Goal: Task Accomplishment & Management: Complete application form

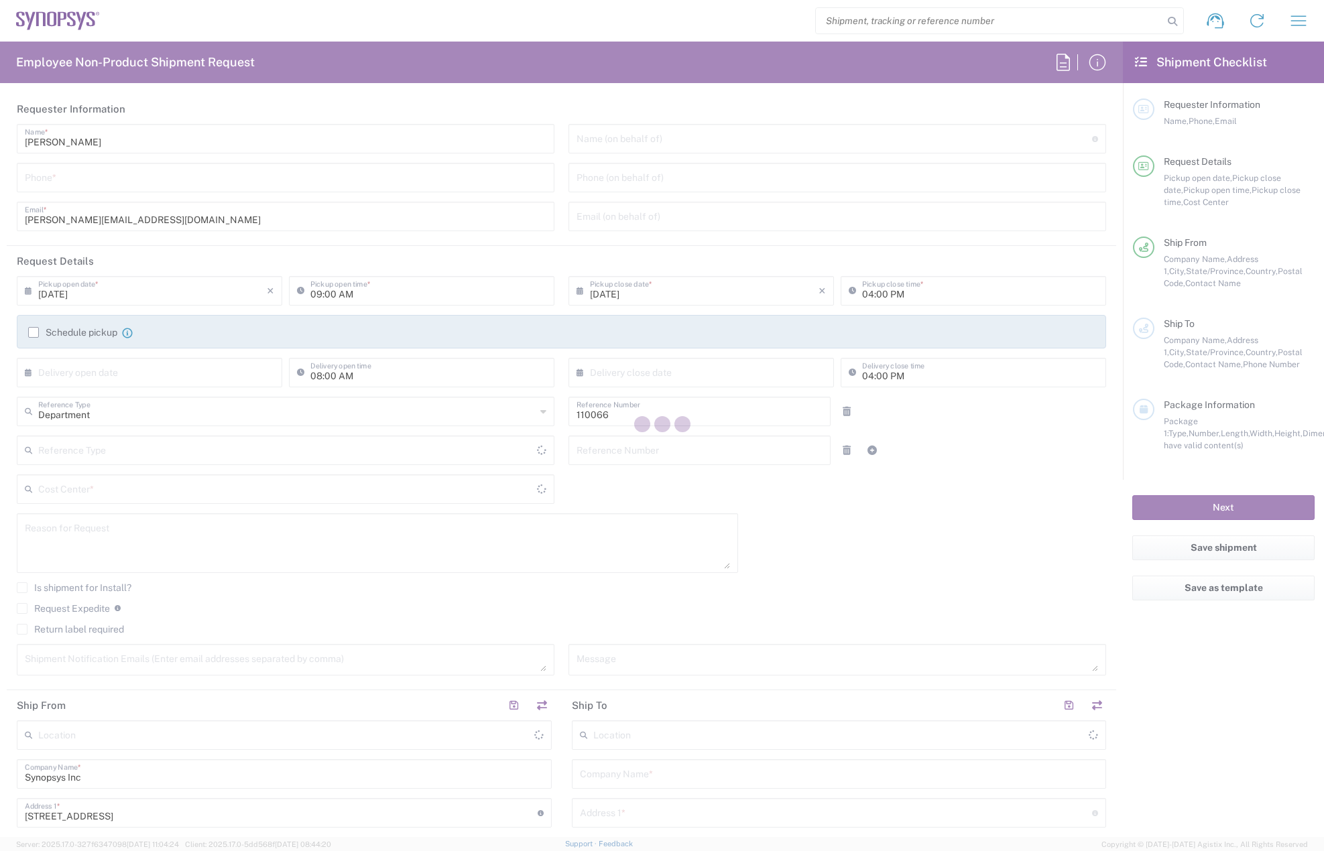
type input "US01, CIO, IT, ESS2 110066"
type input "[US_STATE]"
type input "[GEOGRAPHIC_DATA]"
type input "Delivered at Place"
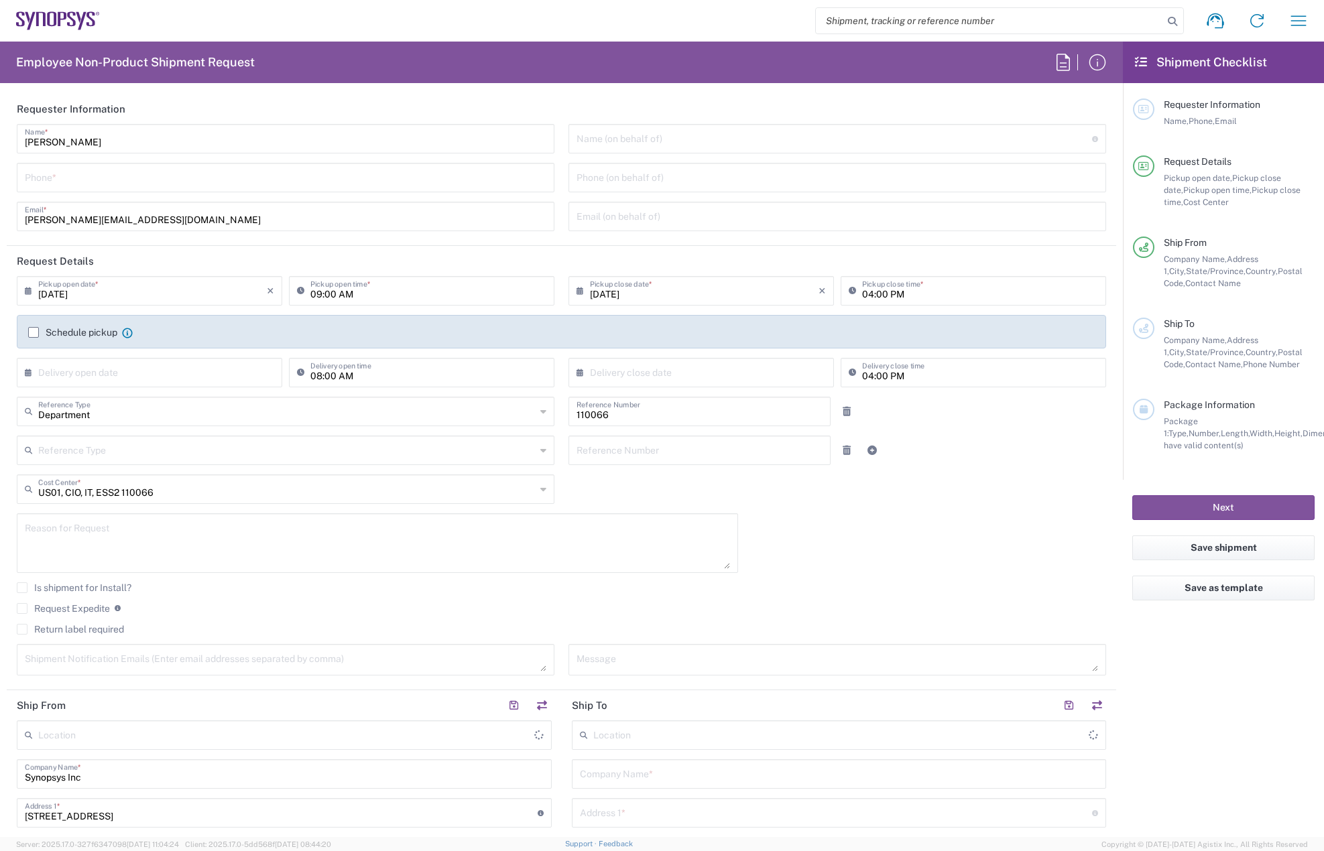
type input "Marlboro US04"
click at [66, 182] on input "tel" at bounding box center [285, 176] width 521 height 23
type input "7819643423"
click at [34, 333] on label "Schedule pickup" at bounding box center [72, 332] width 89 height 11
click at [34, 332] on input "Schedule pickup" at bounding box center [34, 332] width 0 height 0
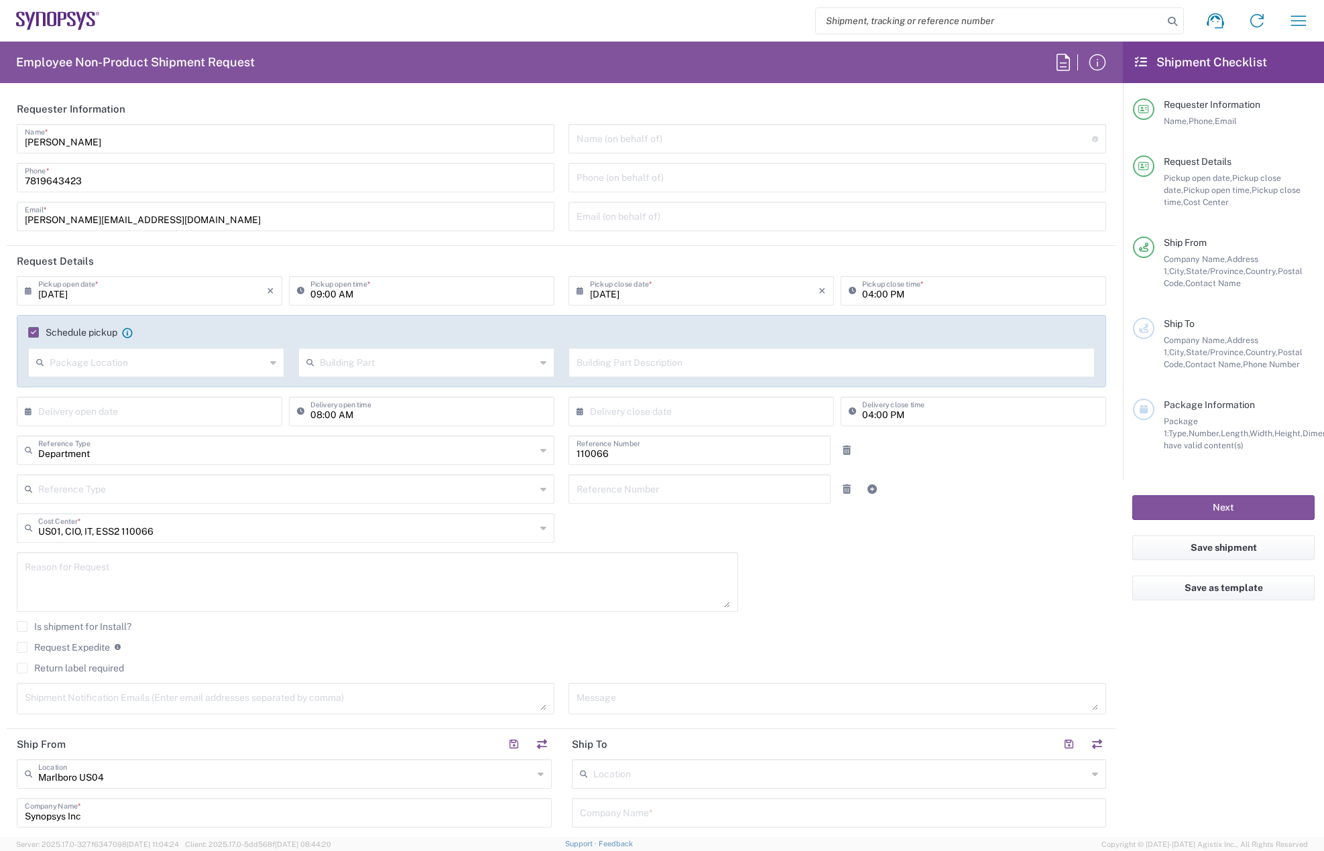
click at [110, 295] on input "[DATE]" at bounding box center [152, 289] width 229 height 23
click at [156, 416] on span "20" at bounding box center [150, 412] width 19 height 19
type input "[DATE]"
click at [311, 294] on input "09:00 AM" at bounding box center [428, 289] width 236 height 23
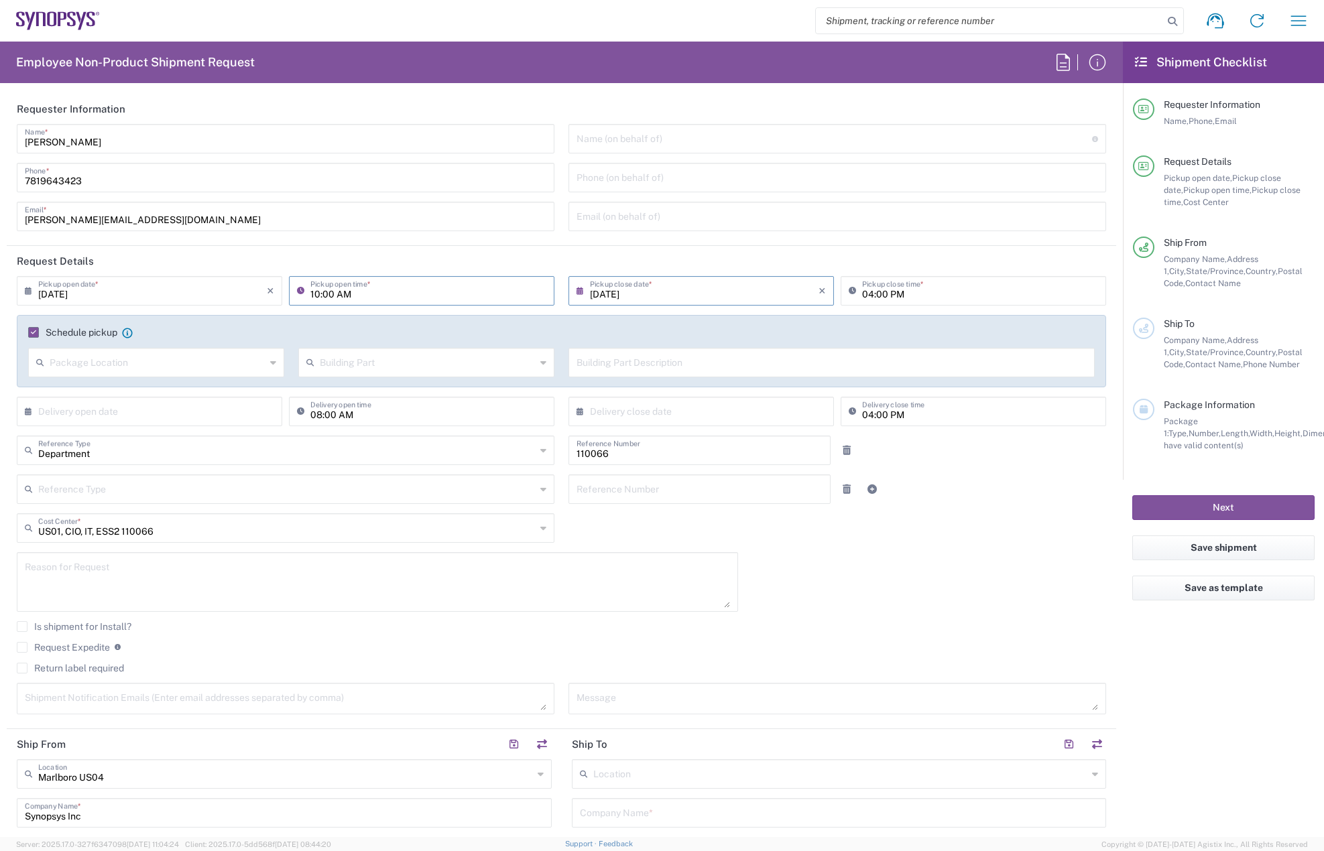
type input "10:00 AM"
click at [863, 295] on input "04:00 PM" at bounding box center [980, 289] width 236 height 23
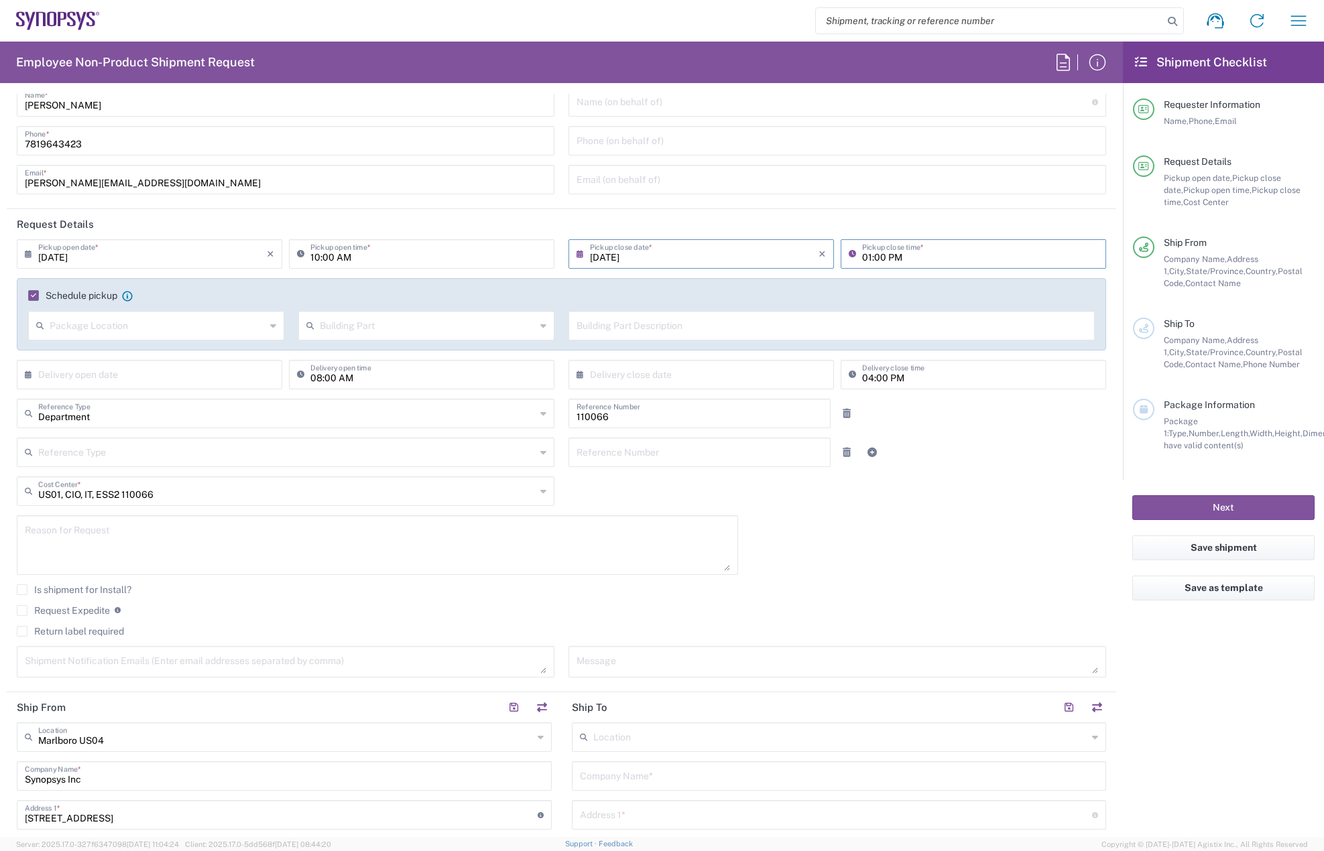
scroll to position [67, 0]
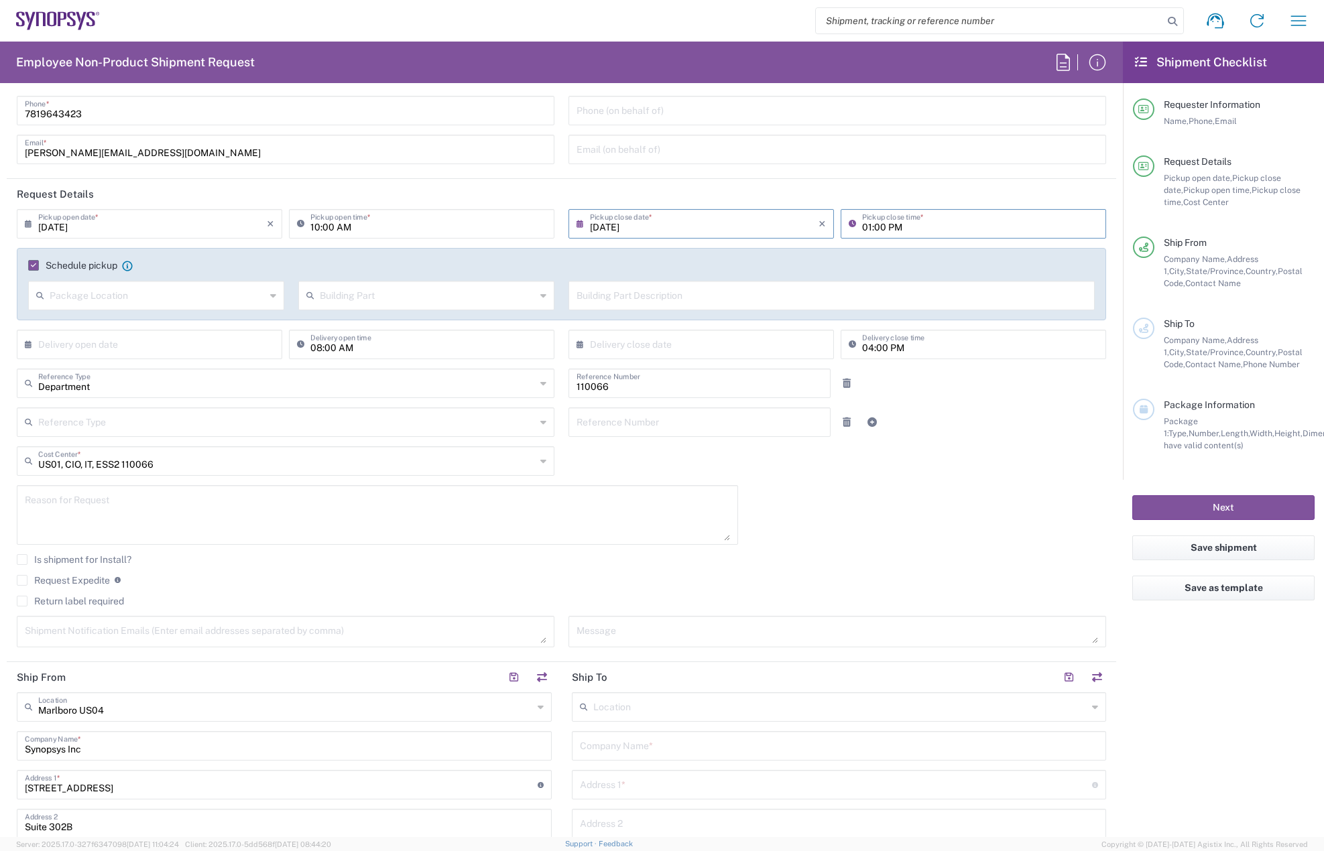
type input "01:00 PM"
click at [95, 511] on textarea at bounding box center [377, 515] width 705 height 52
paste textarea "RITM0362798"
paste textarea "[PERSON_NAME]"
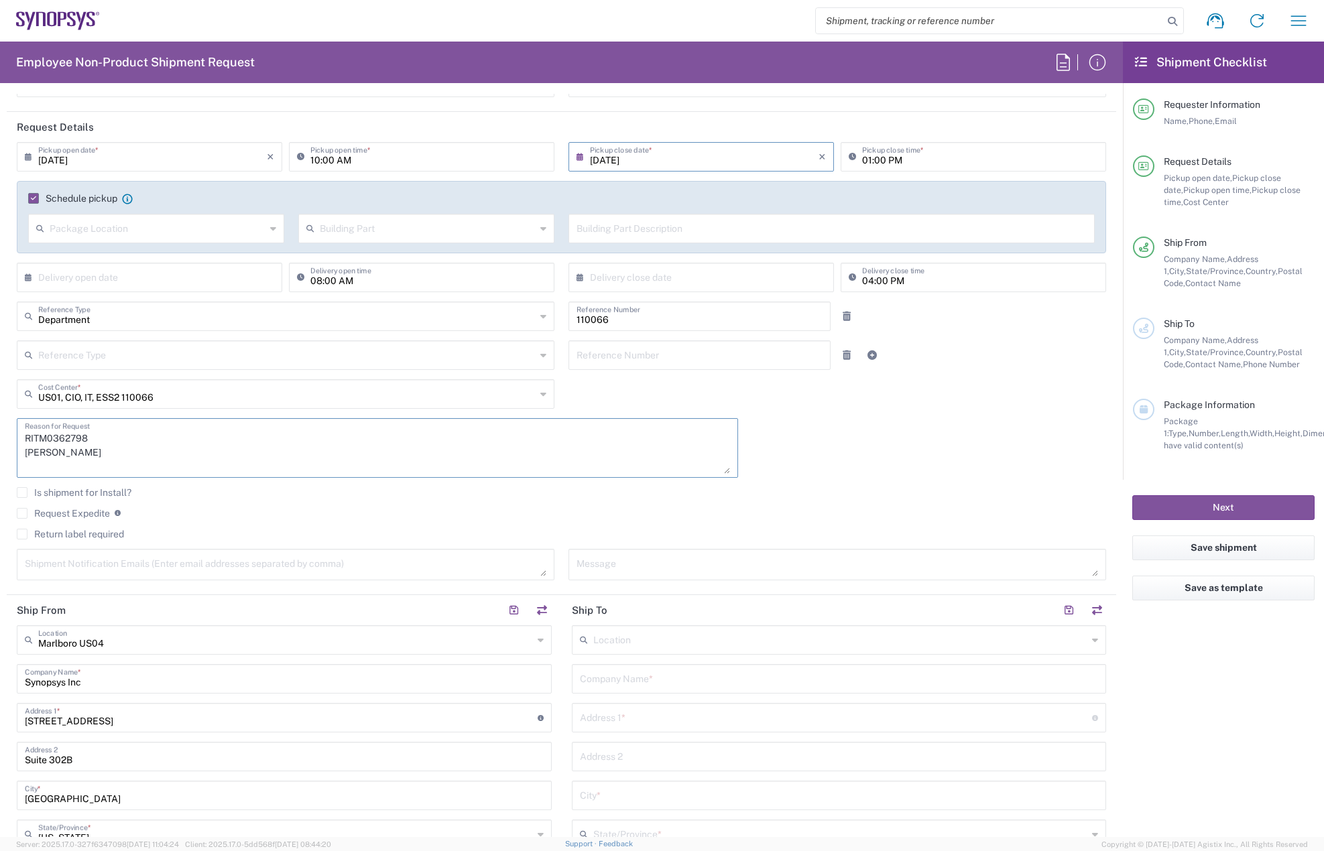
type textarea "RITM0362798 [PERSON_NAME]"
click at [22, 534] on label "Return label required" at bounding box center [70, 534] width 107 height 11
click at [22, 534] on input "Return label required" at bounding box center [22, 534] width 0 height 0
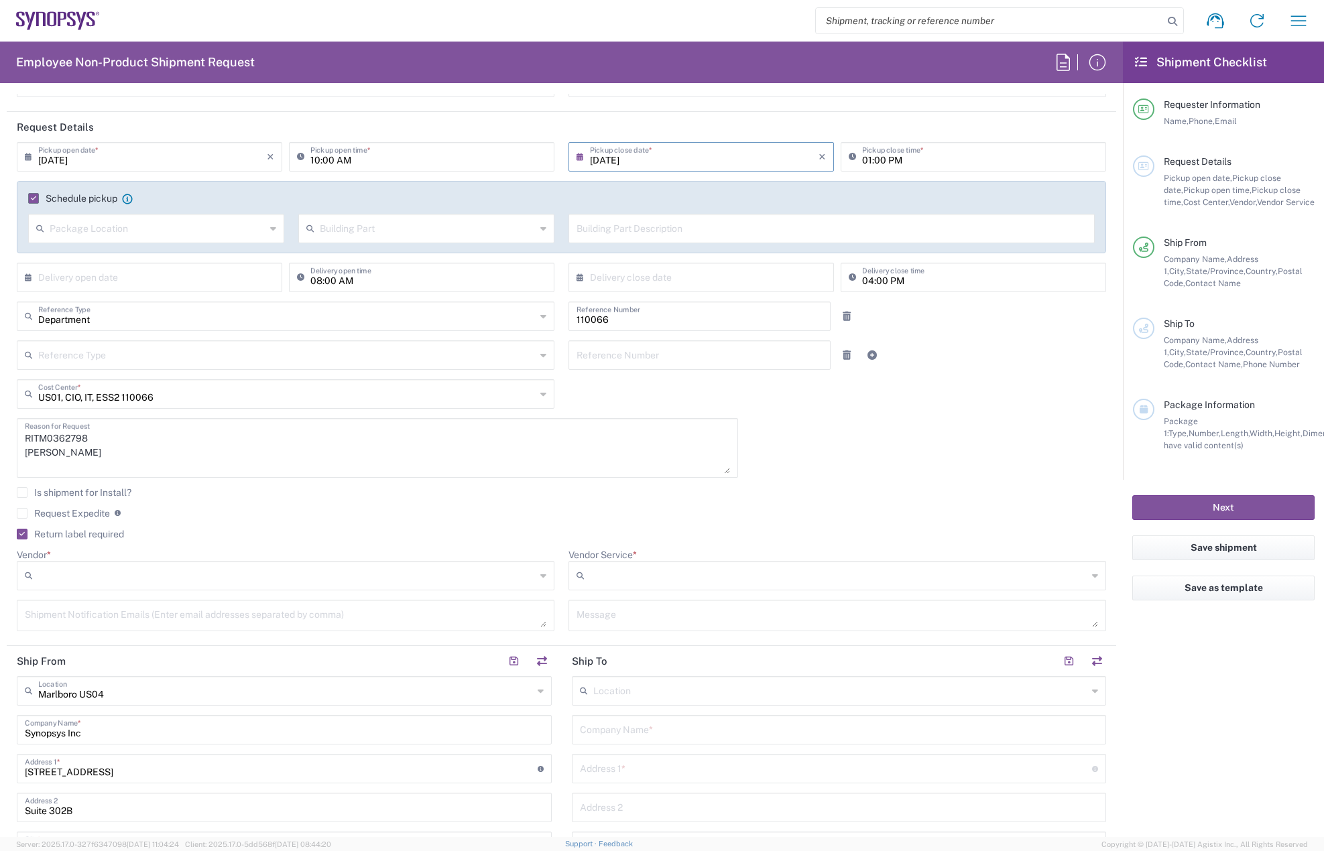
click at [84, 578] on input "Vendor *" at bounding box center [286, 575] width 497 height 21
click at [97, 623] on span "FedEx Express" at bounding box center [283, 627] width 530 height 21
type input "FedEx Express"
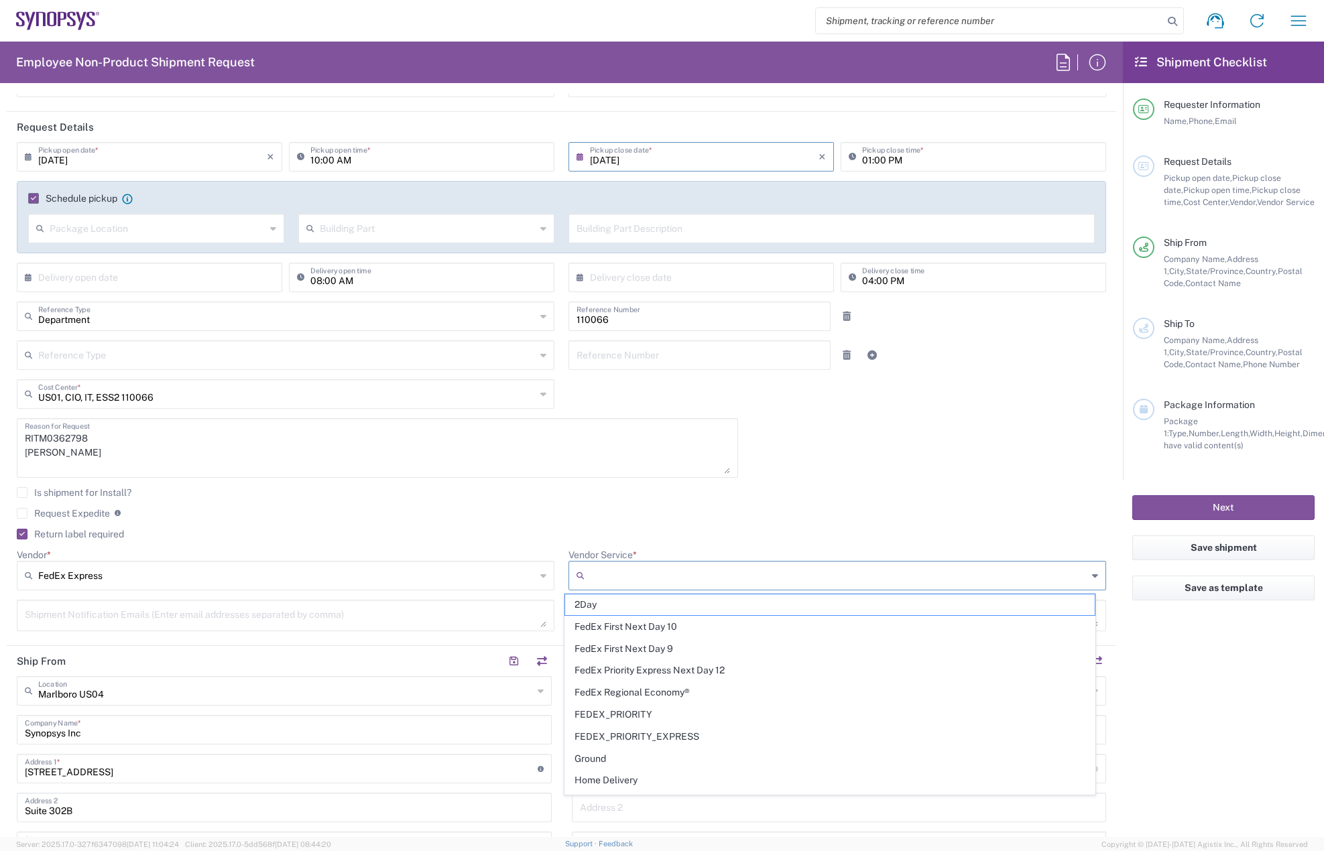
click at [611, 573] on input "Vendor Service *" at bounding box center [838, 575] width 497 height 21
click at [633, 611] on span "2Day" at bounding box center [830, 605] width 530 height 21
type input "2Day"
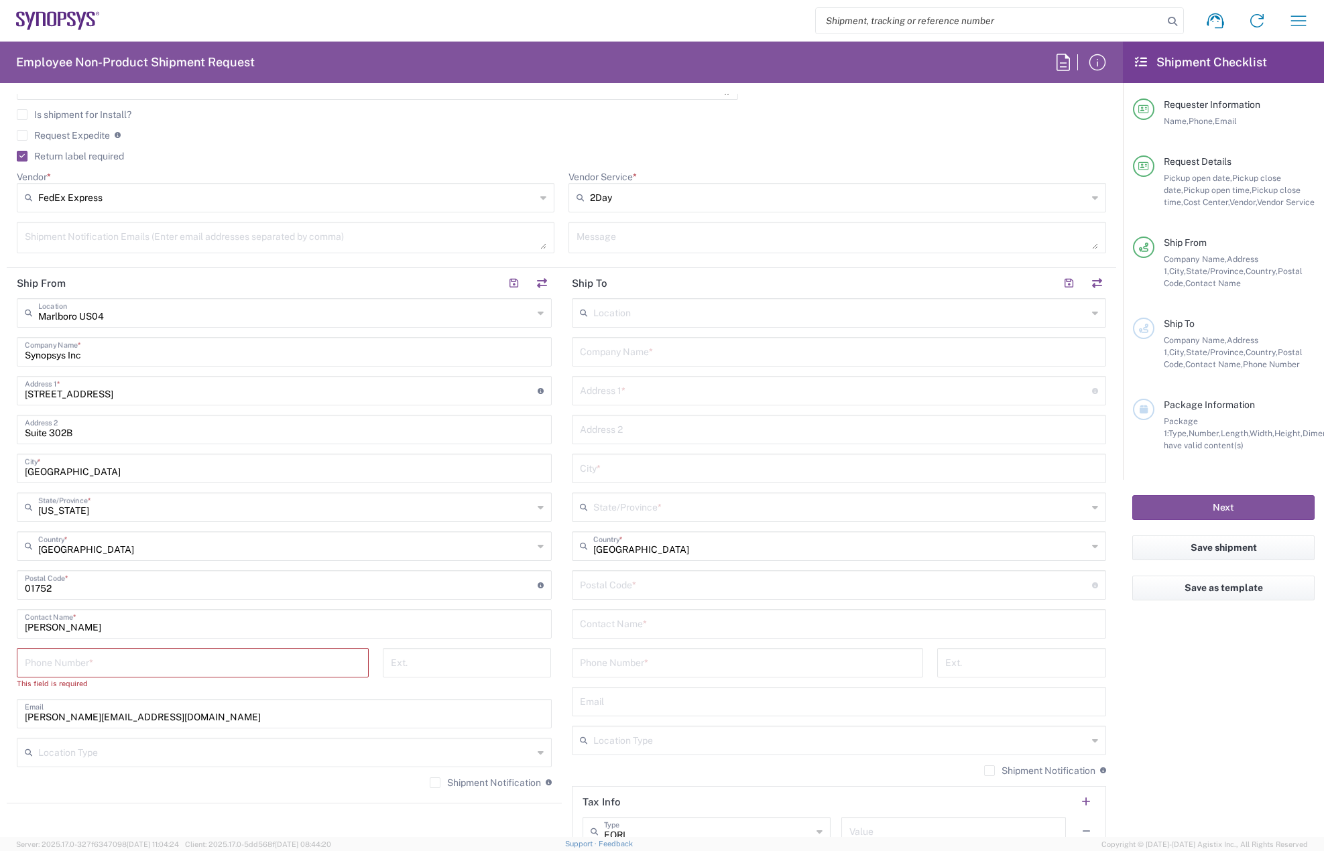
scroll to position [536, 0]
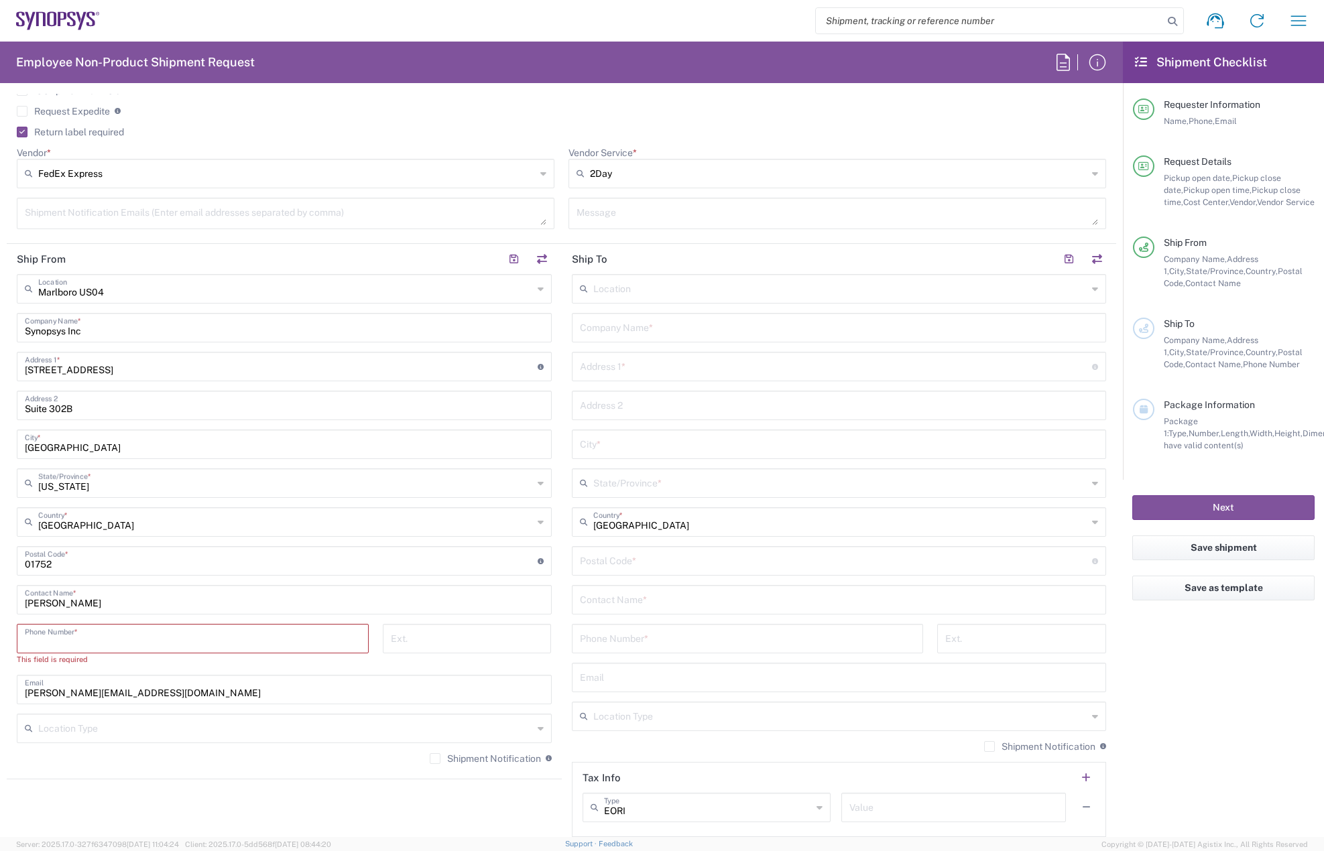
click at [109, 641] on input "tel" at bounding box center [193, 637] width 336 height 23
type input "7819643423"
click at [432, 750] on label "Shipment Notification" at bounding box center [485, 746] width 111 height 11
click at [435, 747] on input "Shipment Notification" at bounding box center [435, 747] width 0 height 0
click at [627, 329] on input "text" at bounding box center [839, 326] width 519 height 23
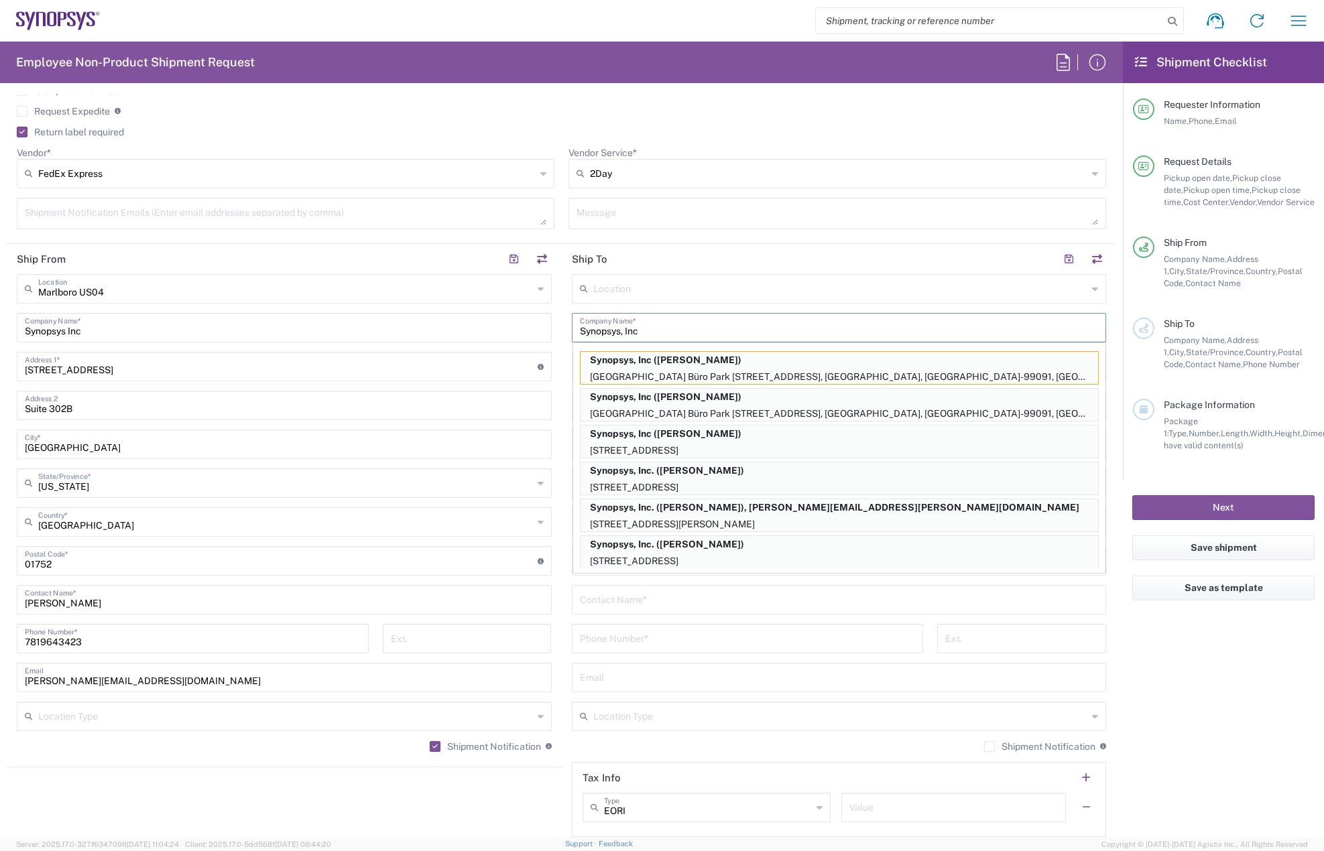
type input "Synopsys, Inc"
click at [774, 670] on input "text" at bounding box center [839, 676] width 519 height 23
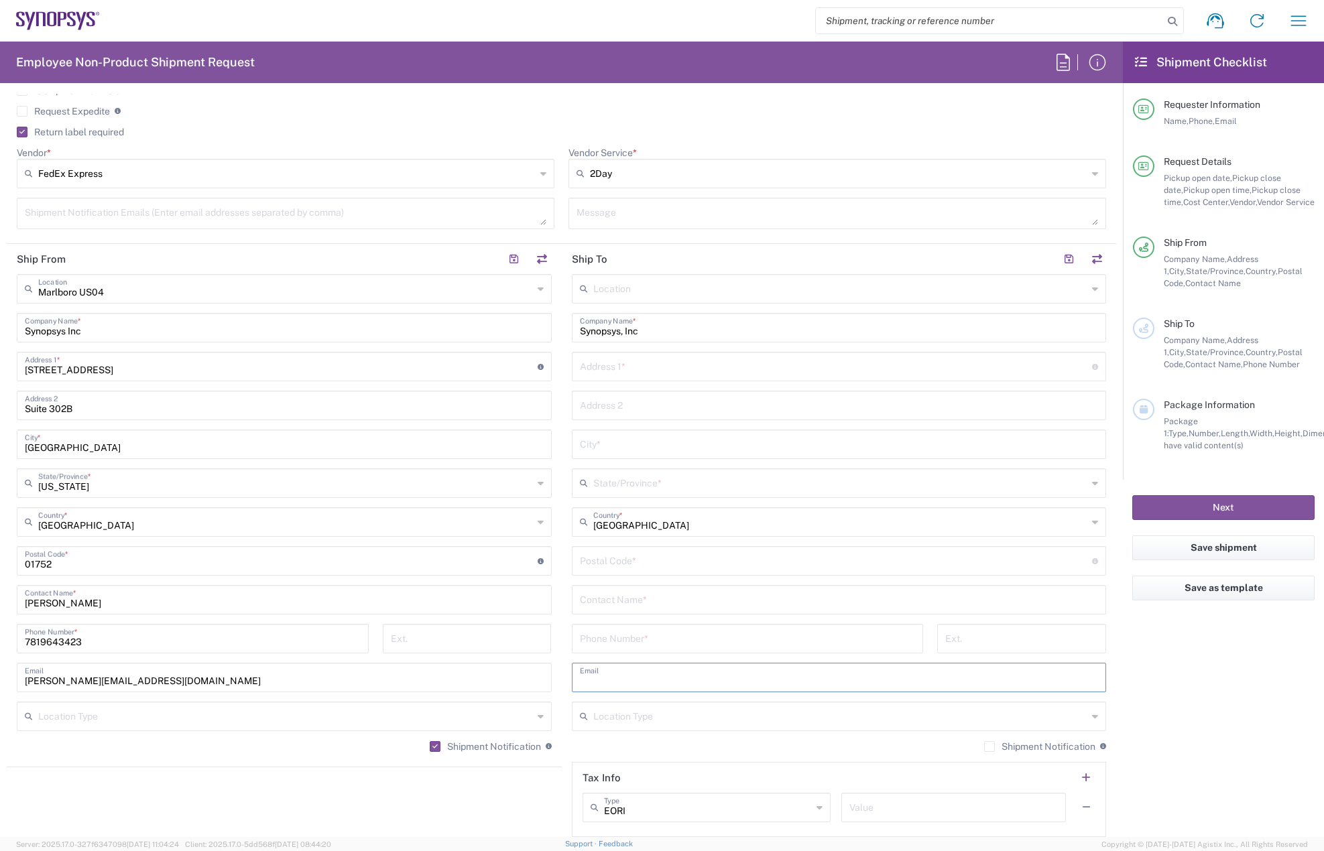
click at [770, 633] on input "tel" at bounding box center [748, 637] width 336 height 23
click at [636, 367] on input "text" at bounding box center [836, 365] width 513 height 23
paste input "[STREET_ADDRESS]"
type input "[STREET_ADDRESS]"
click at [609, 437] on input "text" at bounding box center [839, 443] width 519 height 23
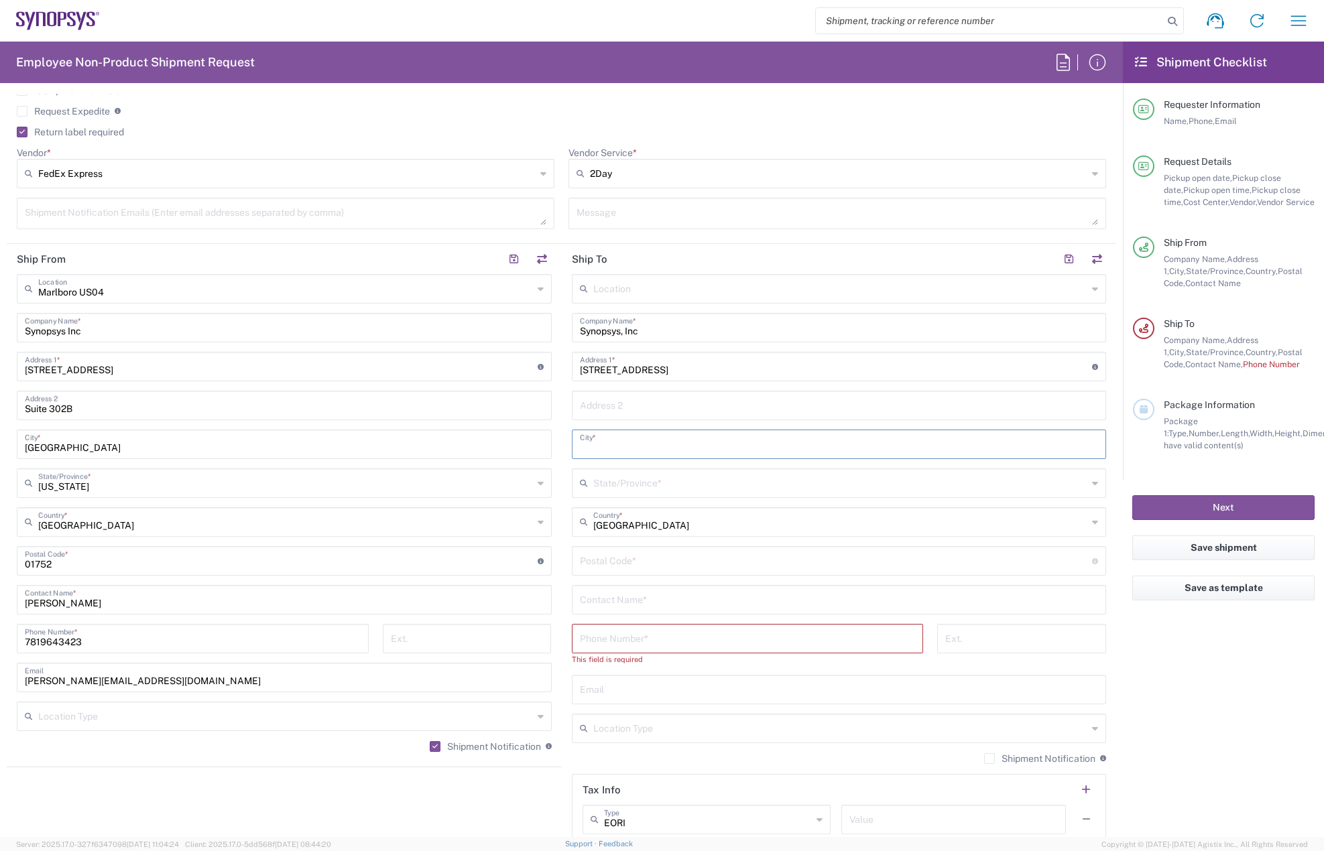
paste input "[GEOGRAPHIC_DATA]"
type input "[GEOGRAPHIC_DATA]"
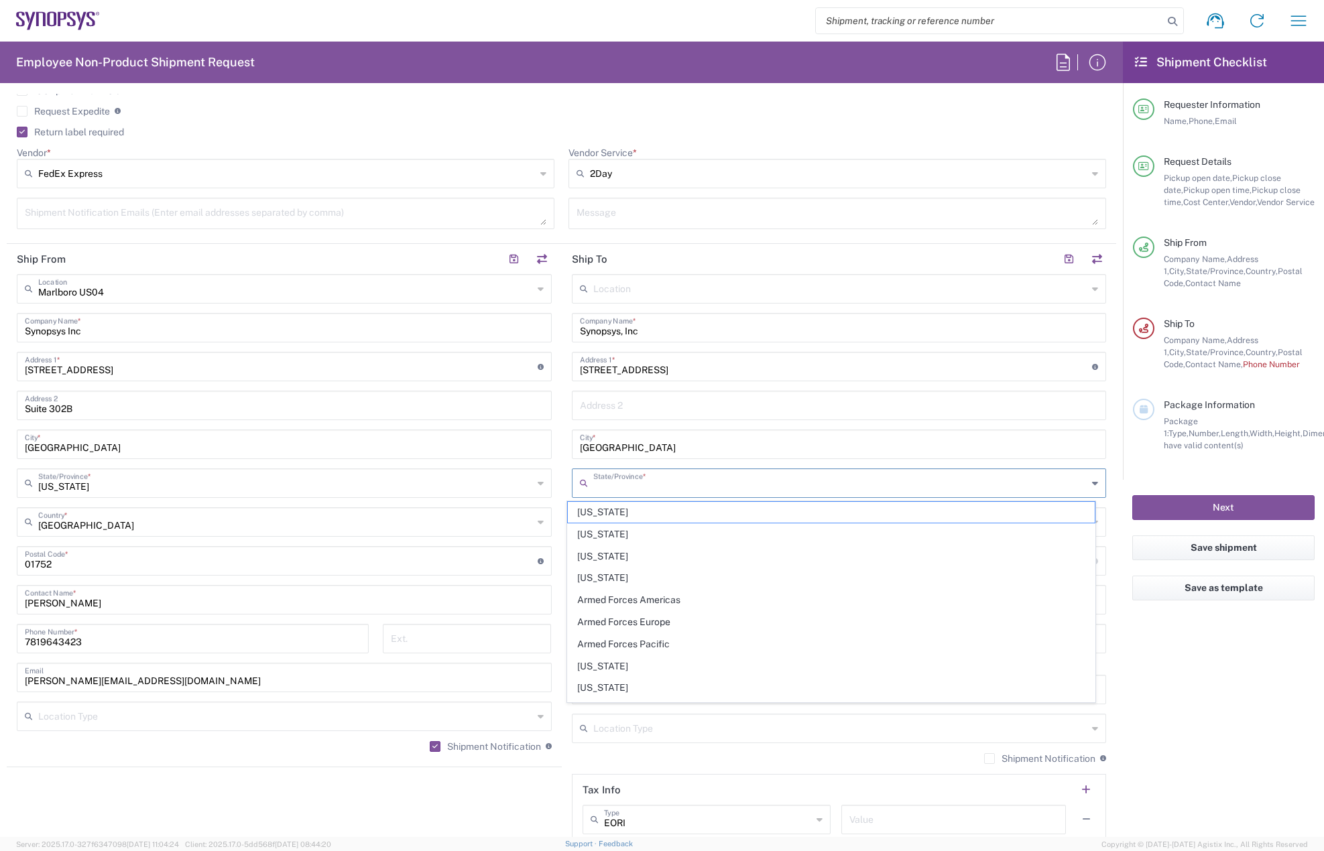
click at [632, 489] on input "text" at bounding box center [840, 482] width 495 height 23
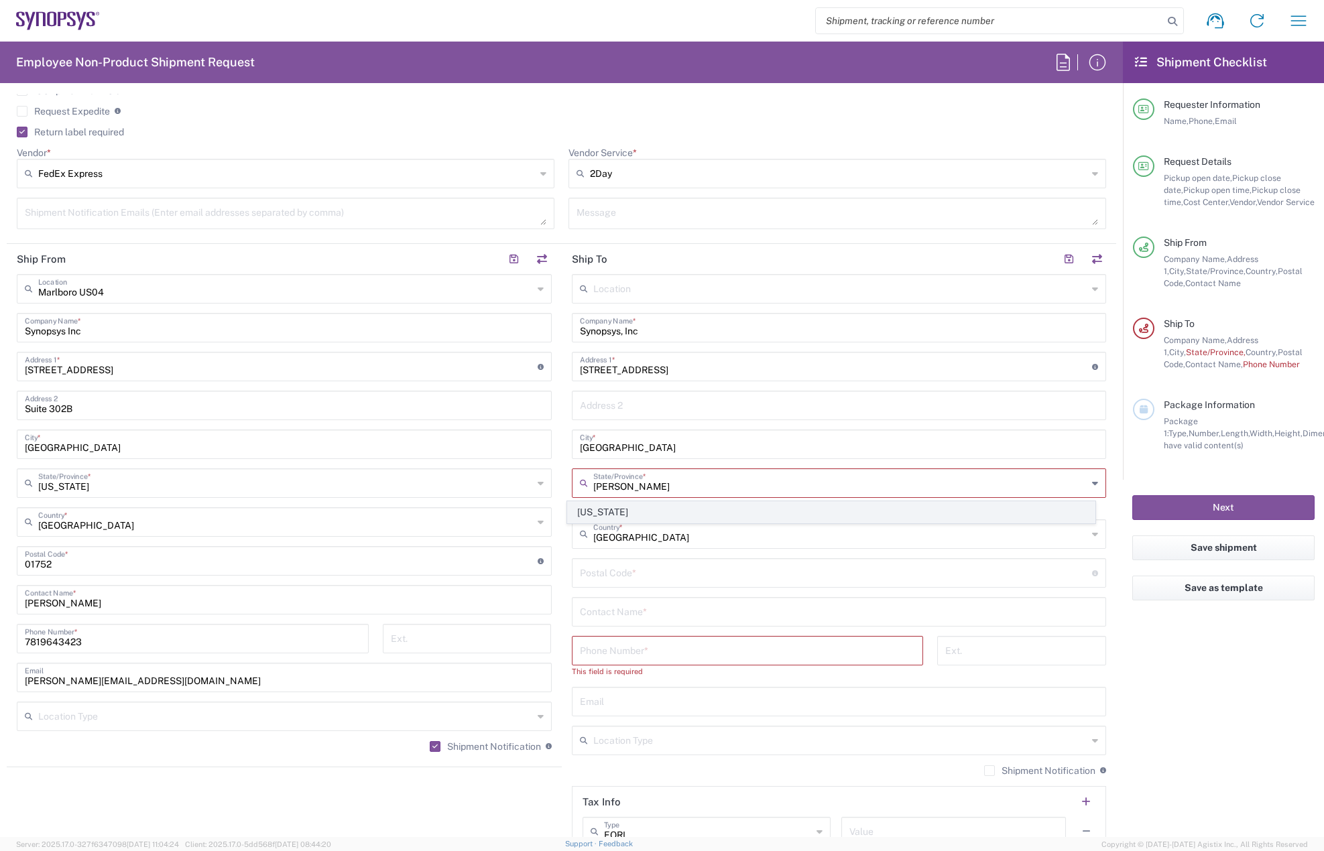
click at [642, 508] on span "[US_STATE]" at bounding box center [831, 512] width 527 height 21
type input "[US_STATE]"
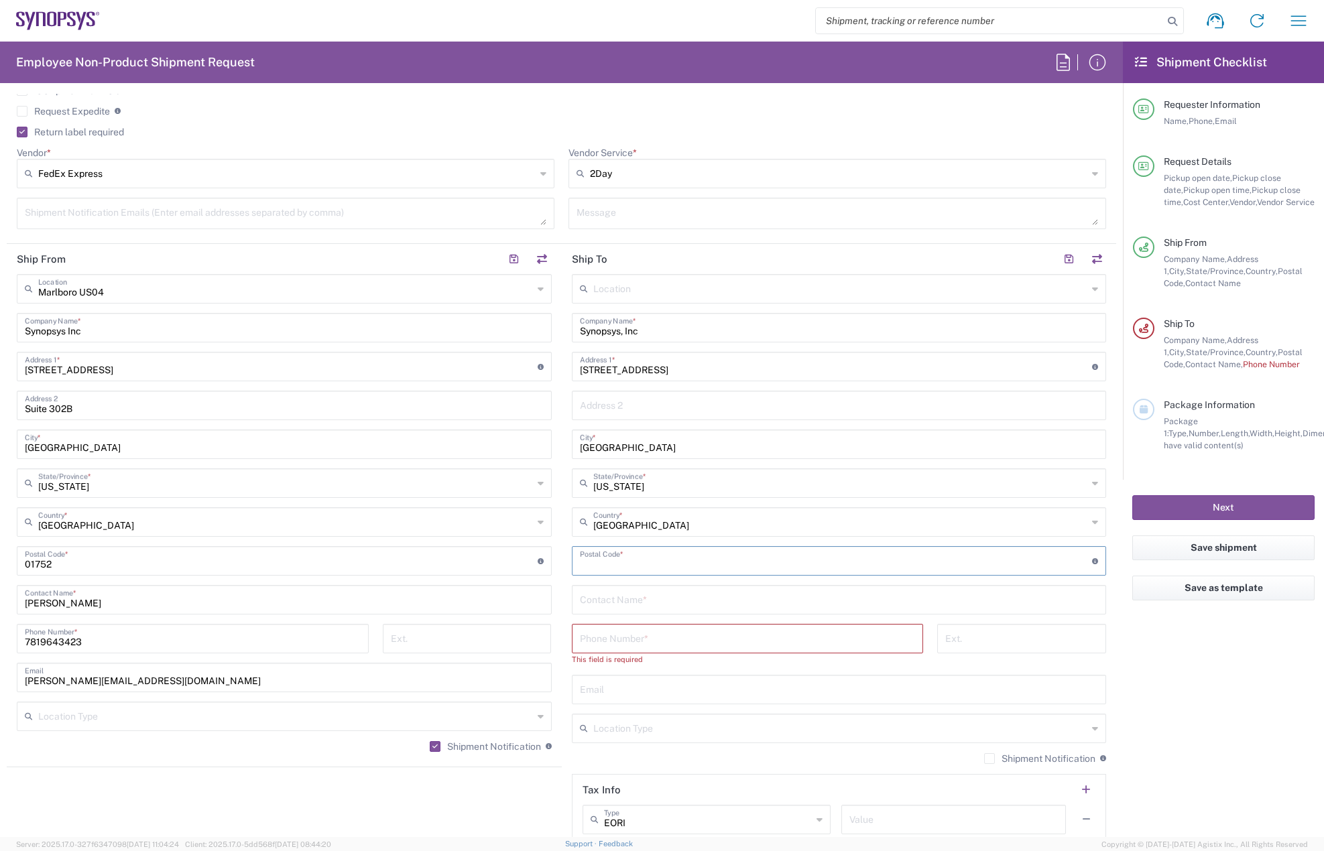
click at [609, 557] on input "undefined" at bounding box center [836, 559] width 513 height 23
paste input "21754"
type input "21754"
click at [607, 601] on input "text" at bounding box center [839, 598] width 519 height 23
click at [625, 603] on input "[PERSON_NAME]" at bounding box center [839, 598] width 519 height 23
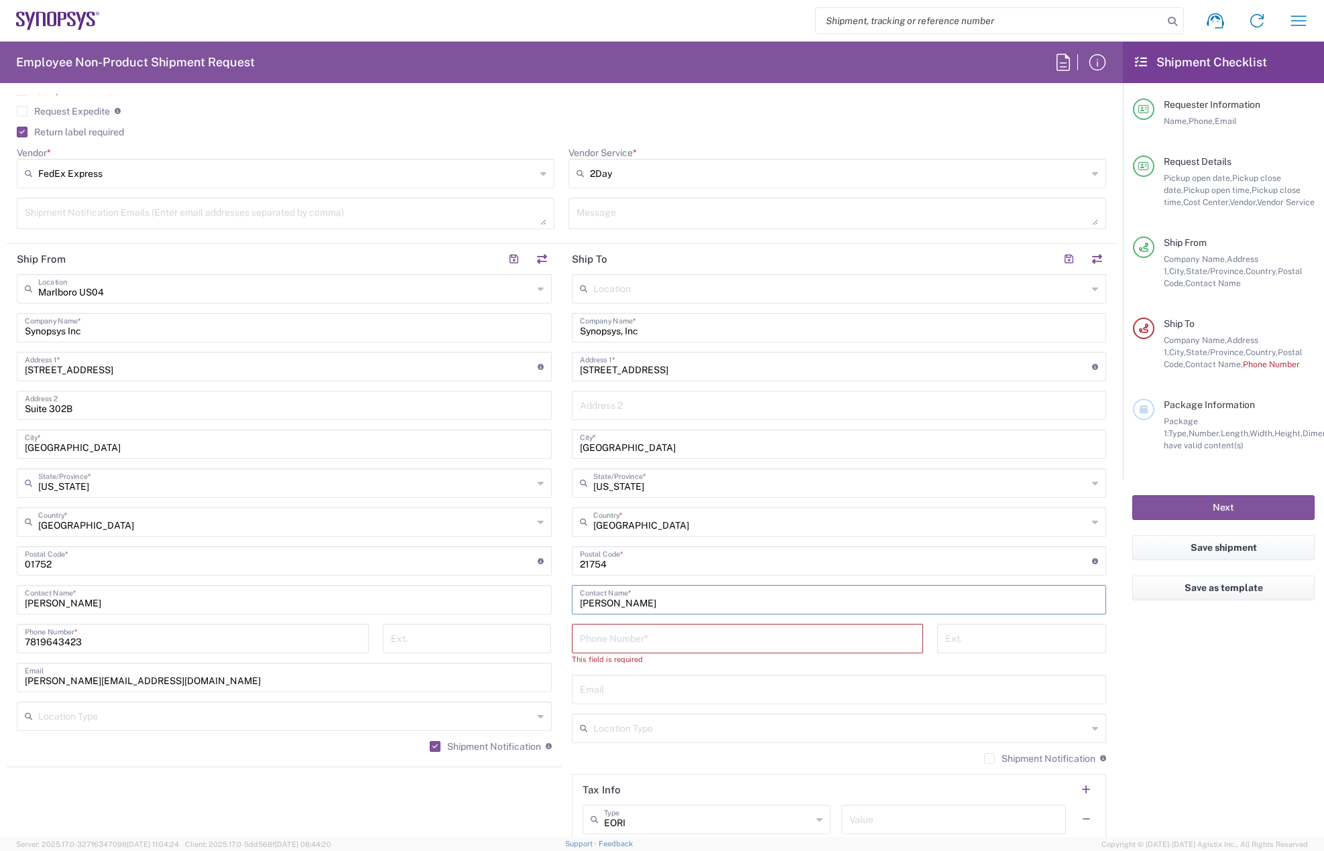
type input "[PERSON_NAME]"
click at [598, 640] on input "tel" at bounding box center [748, 637] width 336 height 23
paste input "[PHONE_NUMBER]"
type input "[PHONE_NUMBER]"
click at [604, 668] on input "text" at bounding box center [839, 676] width 519 height 23
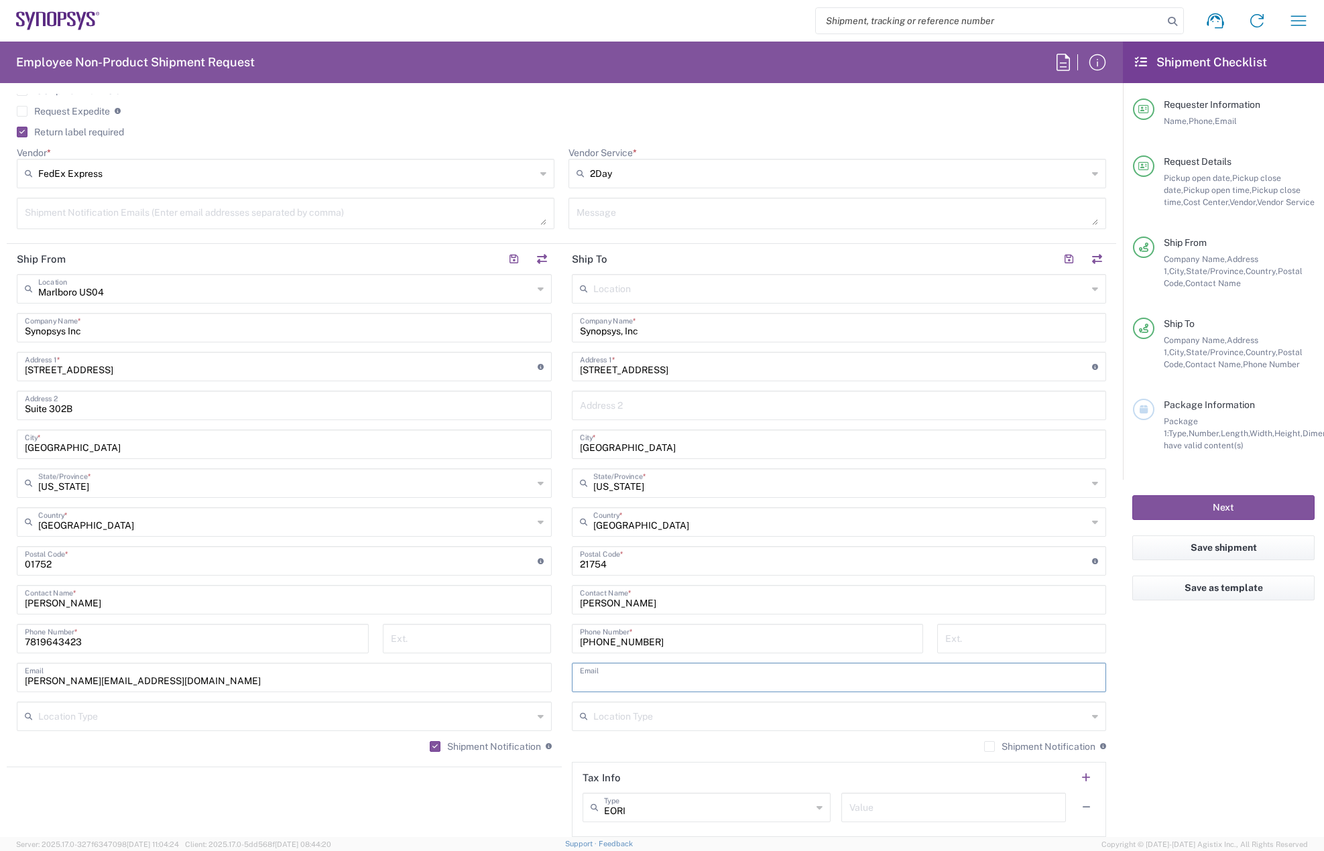
click at [621, 674] on input "text" at bounding box center [839, 676] width 519 height 23
paste input "[PERSON_NAME][EMAIL_ADDRESS][PERSON_NAME][DOMAIN_NAME]"
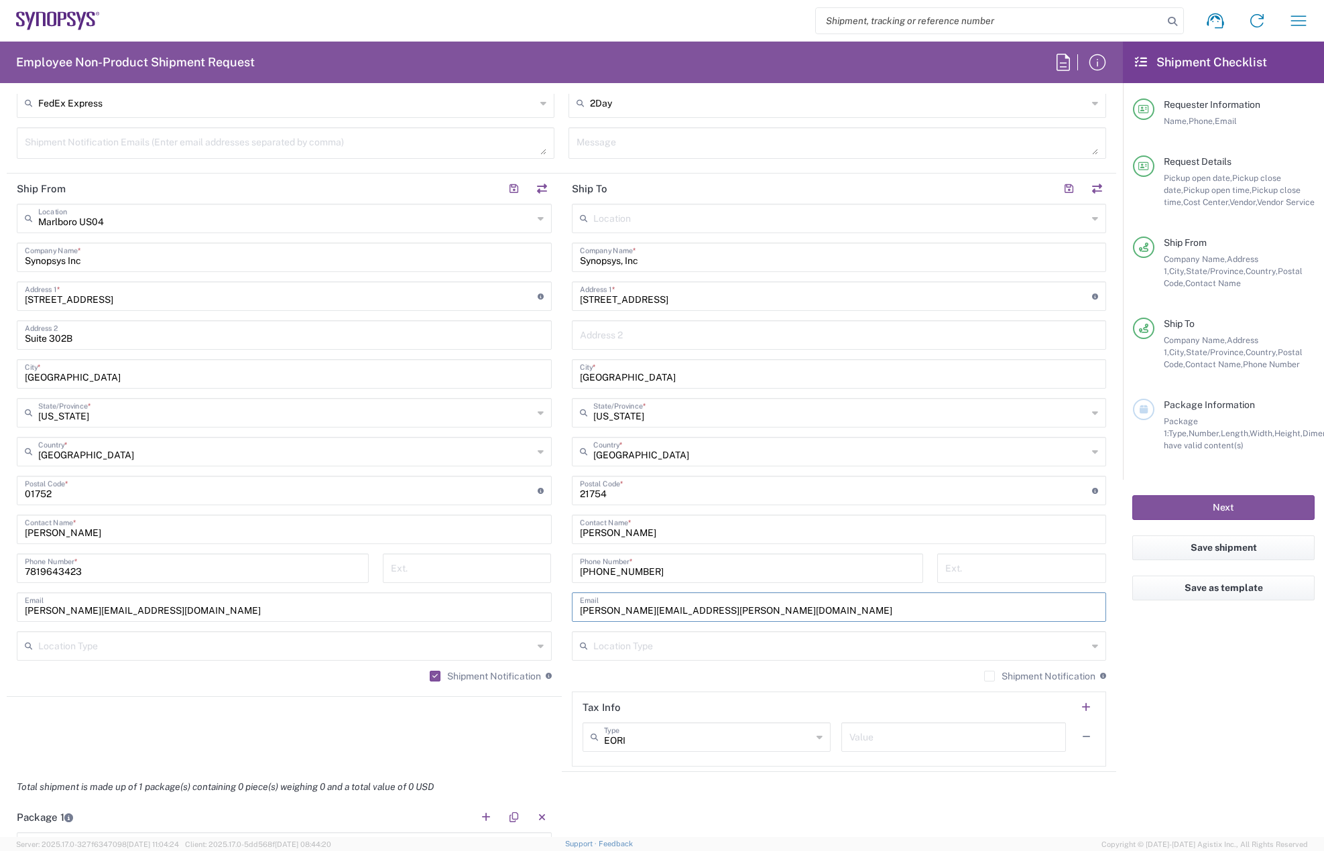
scroll to position [737, 0]
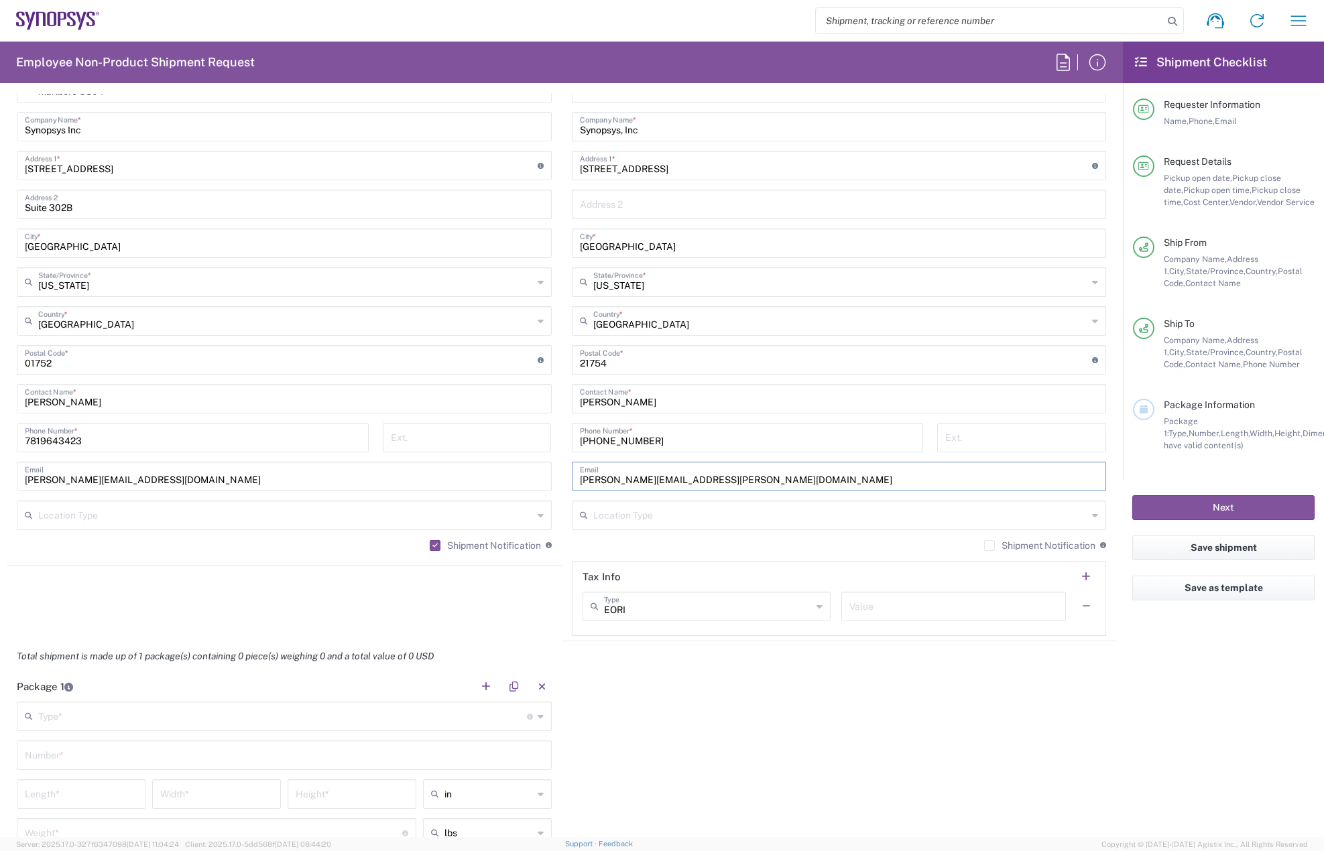
type input "[PERSON_NAME][EMAIL_ADDRESS][PERSON_NAME][DOMAIN_NAME]"
click at [984, 542] on label "Shipment Notification" at bounding box center [1039, 545] width 111 height 11
click at [989, 546] on input "Shipment Notification" at bounding box center [989, 546] width 0 height 0
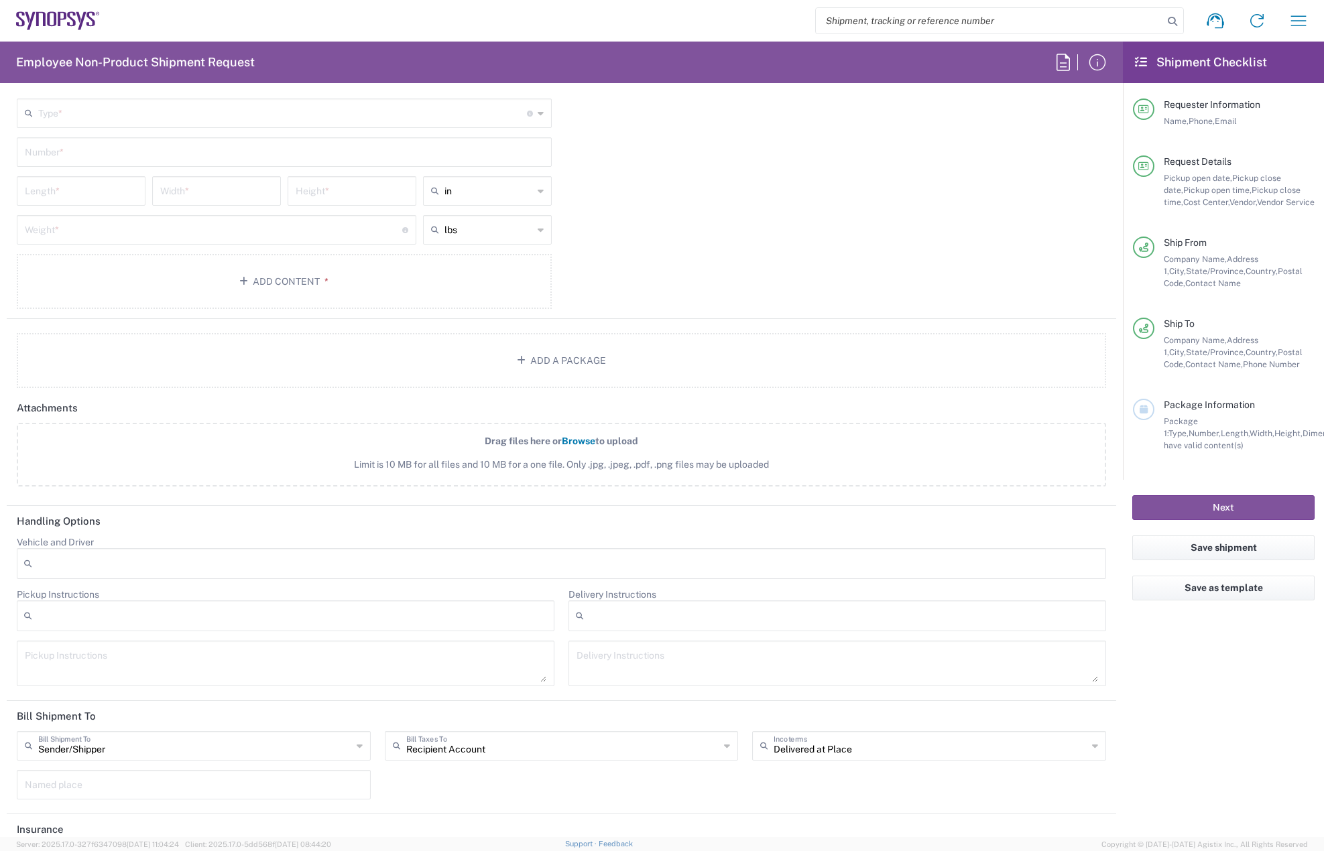
scroll to position [1404, 0]
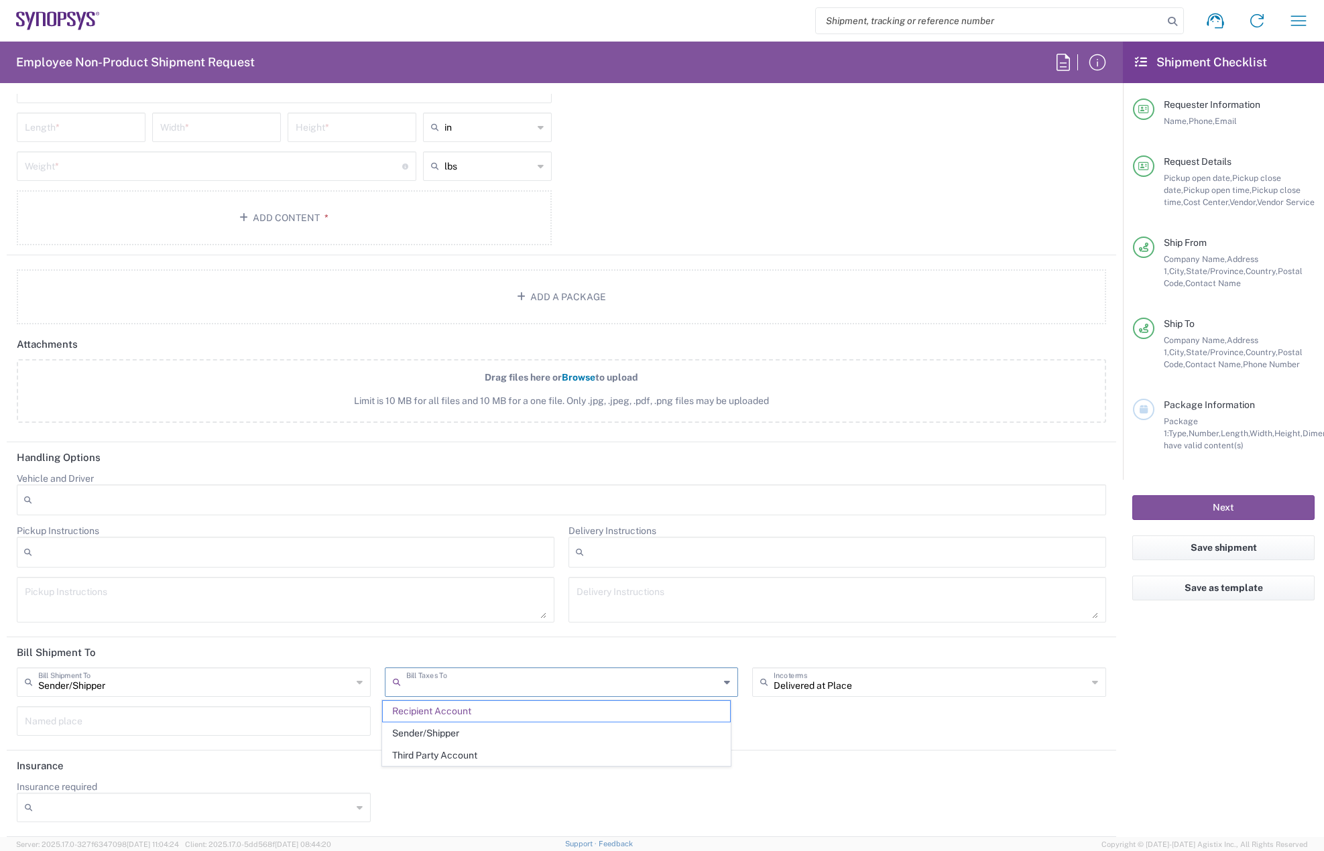
click at [460, 678] on input "text" at bounding box center [563, 681] width 314 height 23
click at [466, 738] on span "Sender/Shipper" at bounding box center [557, 733] width 348 height 21
type input "Sender/Shipper"
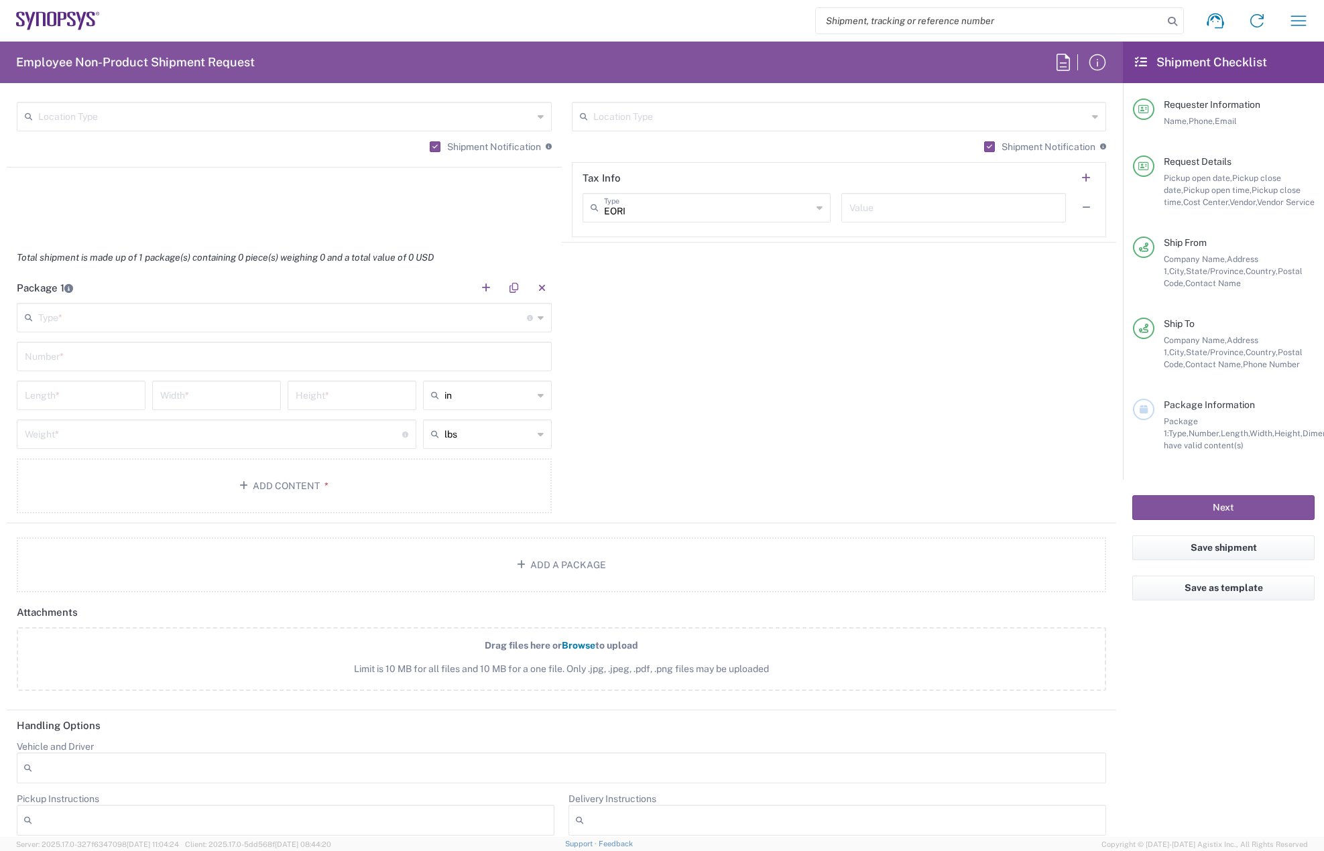
click at [129, 316] on input "text" at bounding box center [282, 316] width 489 height 23
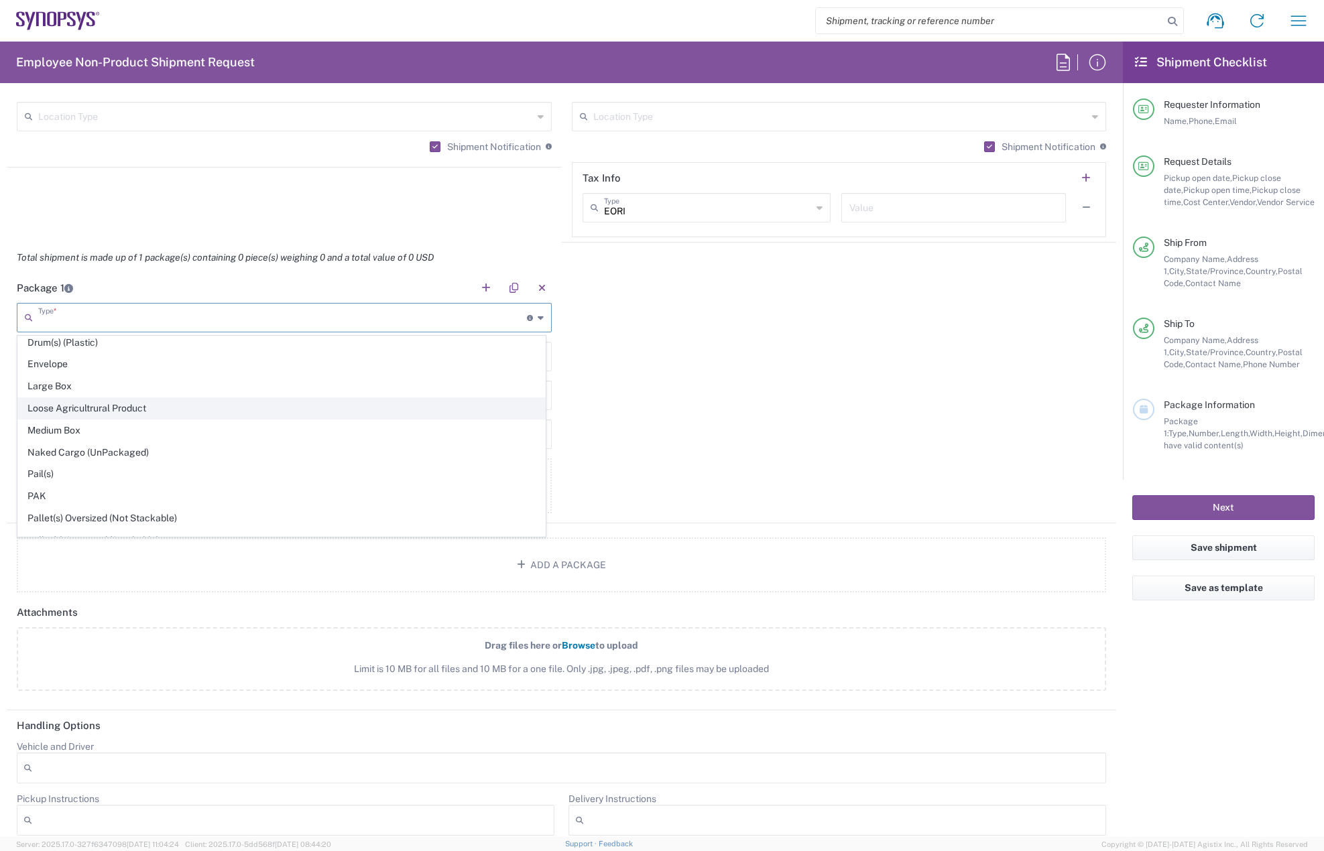
scroll to position [402, 0]
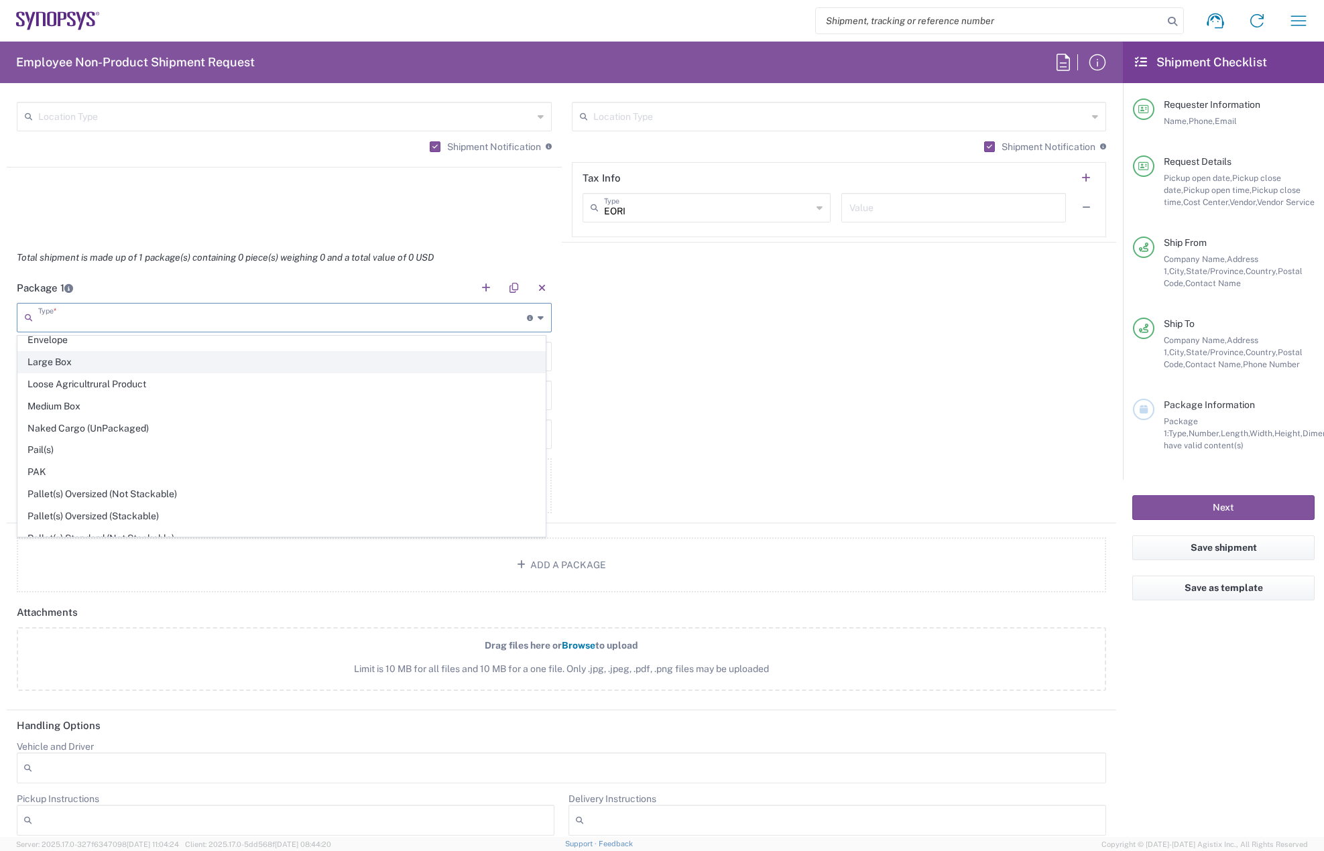
click at [86, 367] on span "Large Box" at bounding box center [281, 362] width 527 height 21
type input "Large Box"
type input "17.5"
type input "12.5"
type input "3"
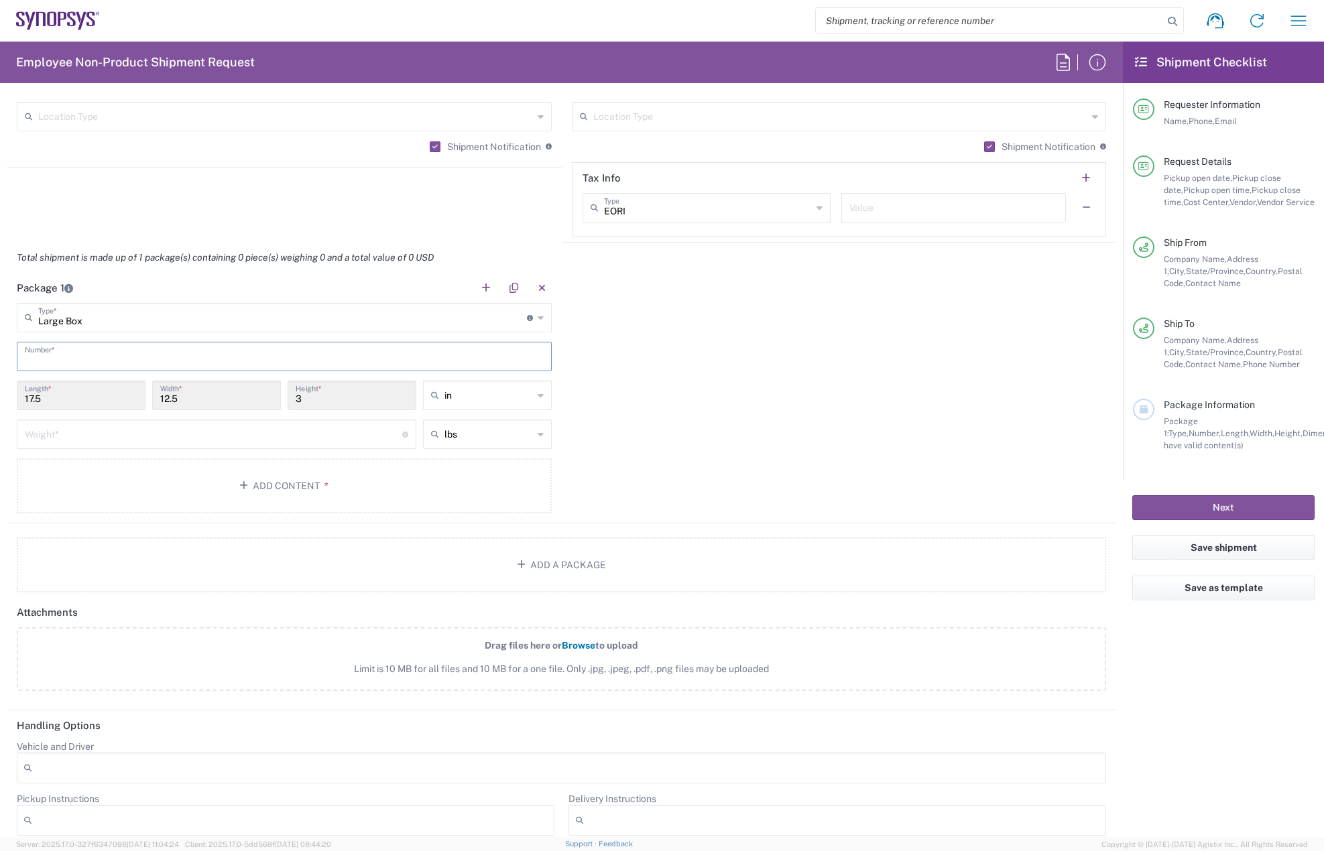
click at [77, 344] on input "text" at bounding box center [284, 355] width 519 height 23
type input "1"
click at [74, 432] on input "number" at bounding box center [213, 433] width 377 height 23
type input "5"
click at [104, 497] on button "Add Content *" at bounding box center [284, 485] width 535 height 55
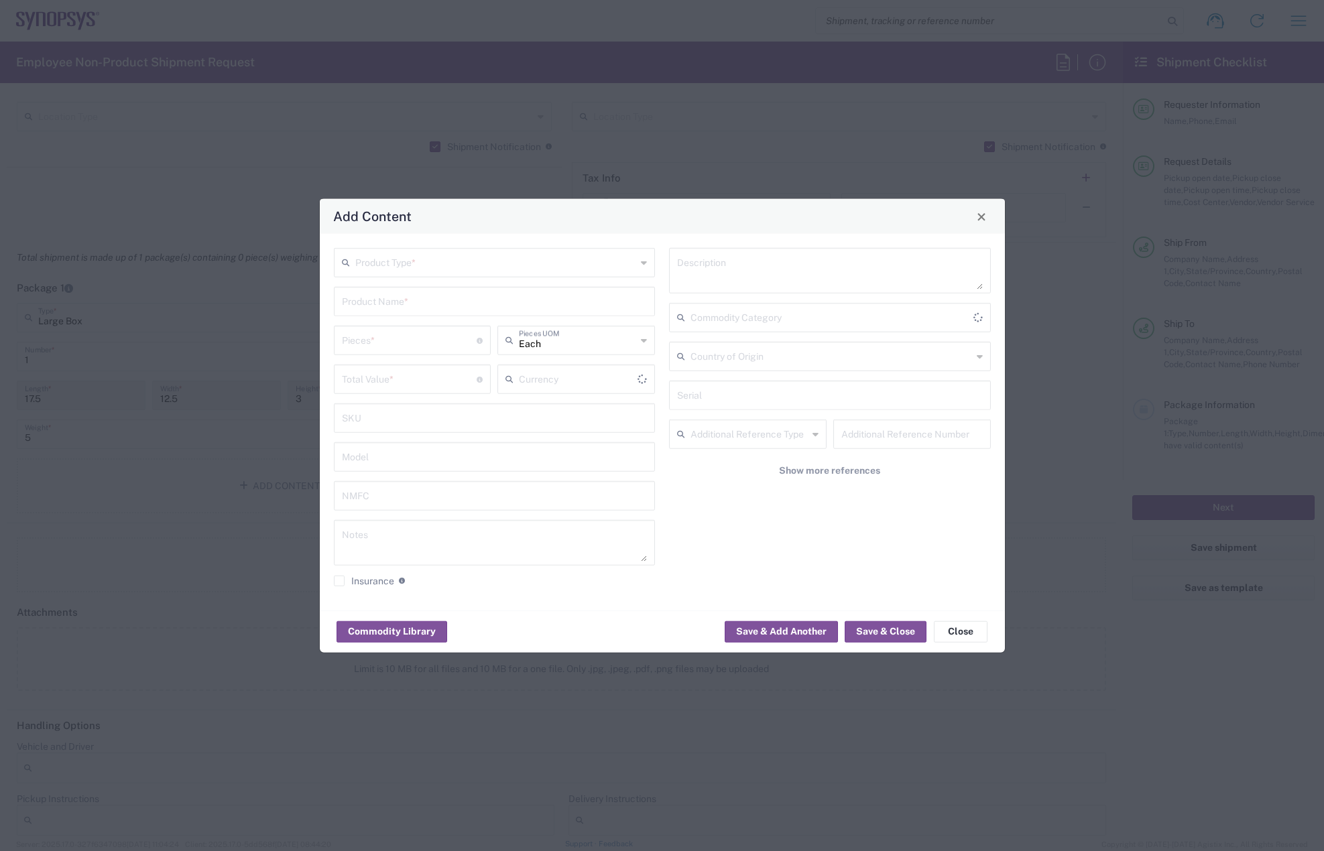
type input "US Dollar"
click at [414, 269] on input "text" at bounding box center [496, 261] width 282 height 23
click at [395, 316] on span "General Commodity" at bounding box center [494, 314] width 319 height 21
type input "General Commodity"
click at [392, 302] on input "text" at bounding box center [495, 300] width 306 height 23
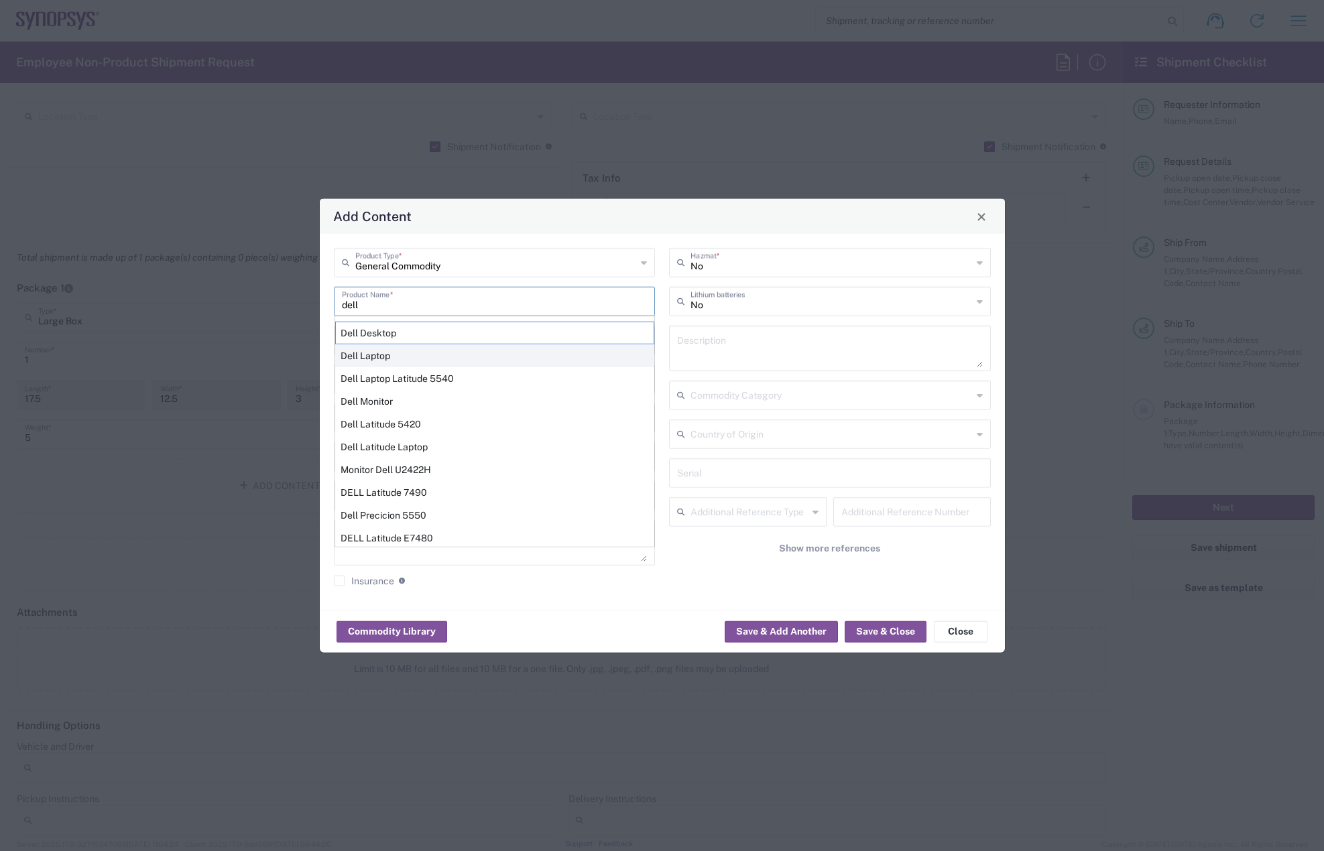
click at [389, 354] on div "Dell Laptop" at bounding box center [494, 356] width 319 height 23
type input "Dell Laptop"
type textarea "Dell Laptop"
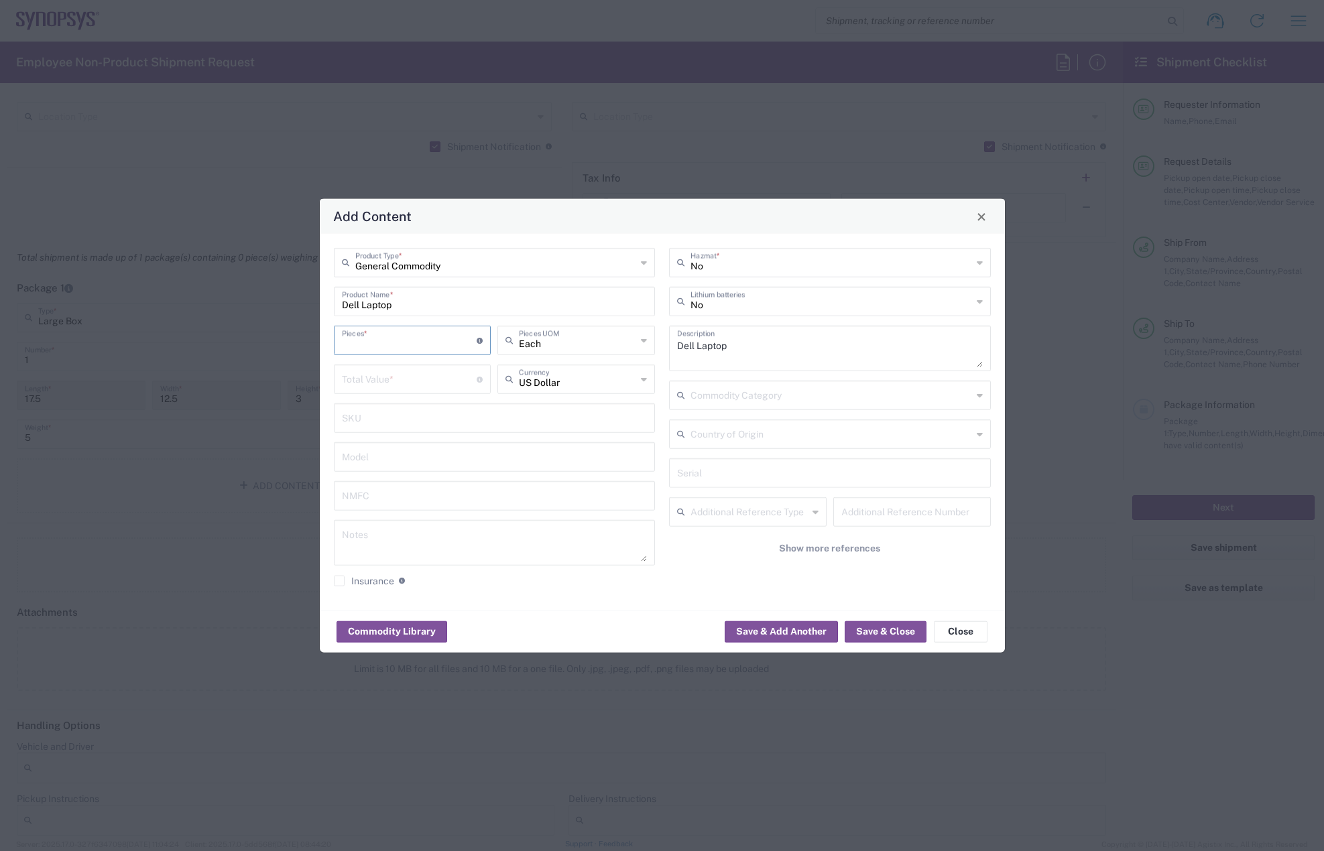
click at [382, 349] on input "number" at bounding box center [409, 339] width 135 height 23
type input "1"
click at [385, 382] on input "number" at bounding box center [409, 378] width 135 height 23
type input "950"
click at [902, 633] on button "Save & Close" at bounding box center [886, 631] width 82 height 21
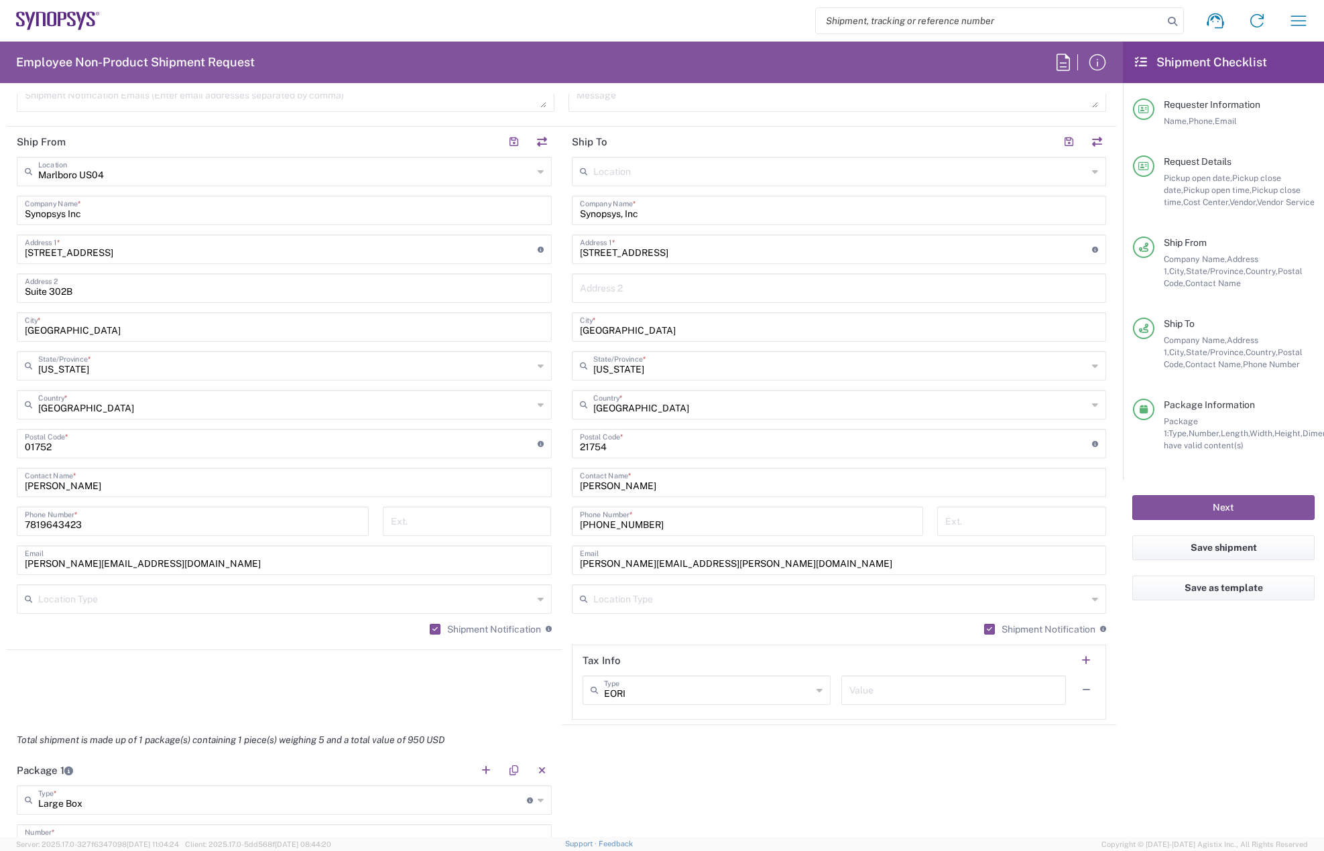
scroll to position [871, 0]
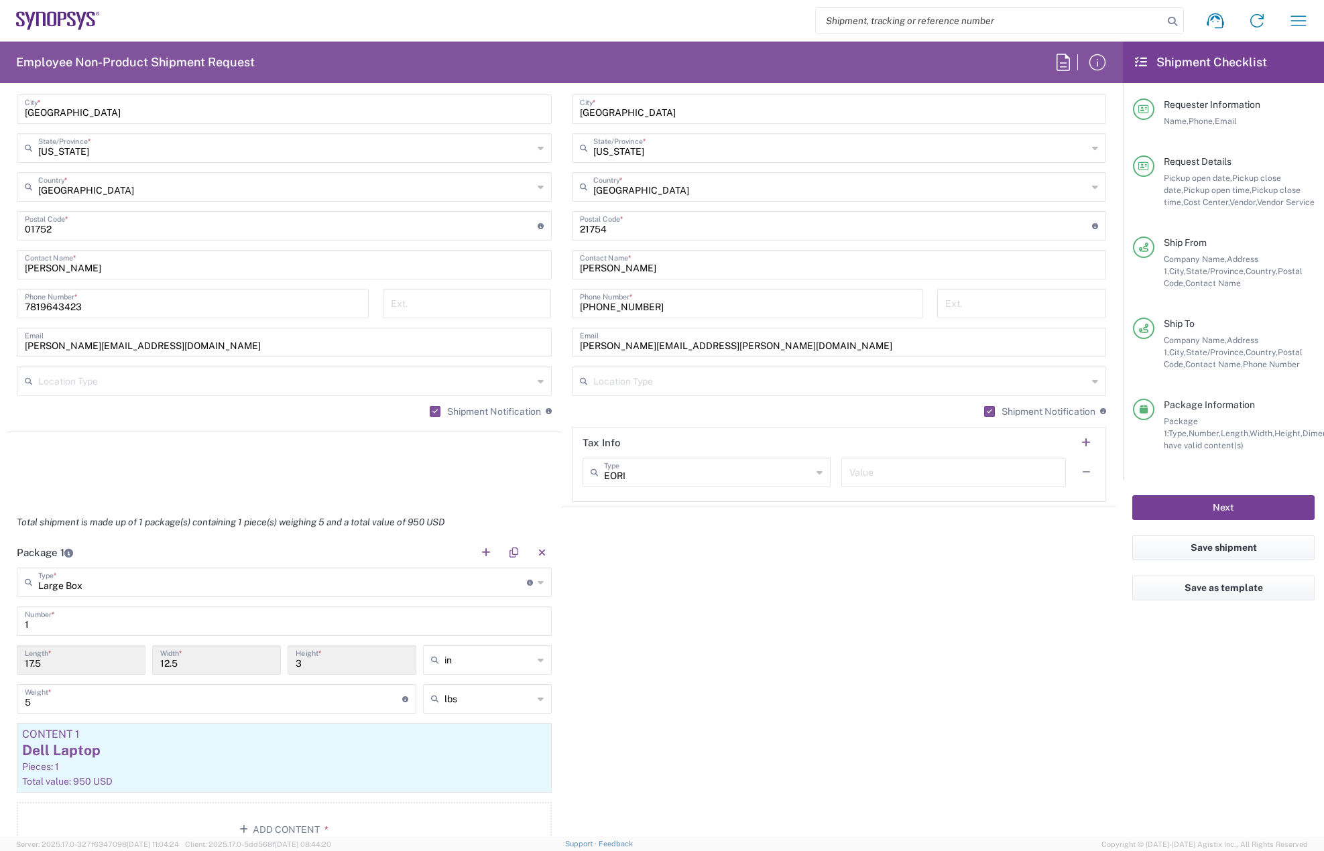
click at [1191, 505] on button "Next" at bounding box center [1223, 507] width 182 height 25
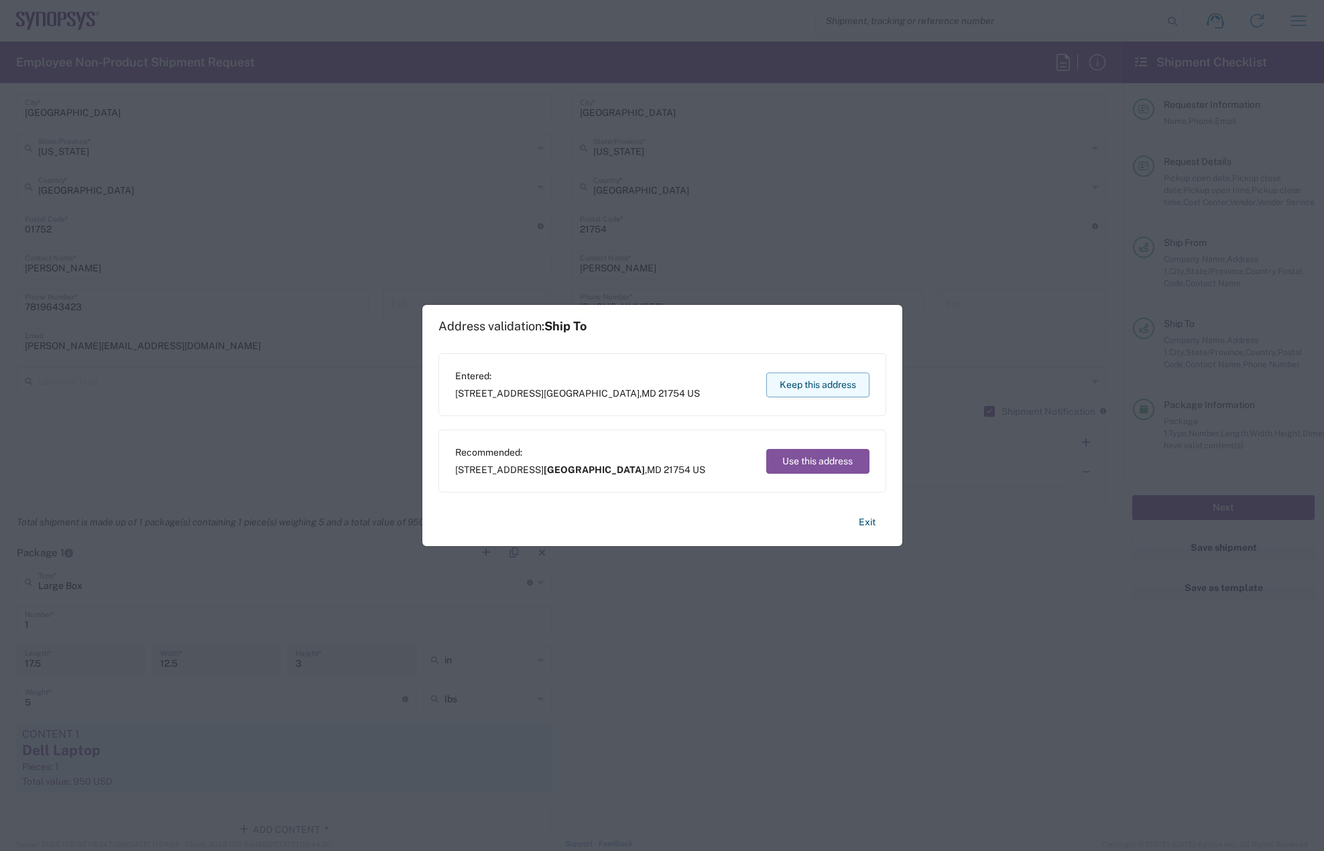
click at [808, 380] on button "Keep this address" at bounding box center [817, 385] width 103 height 25
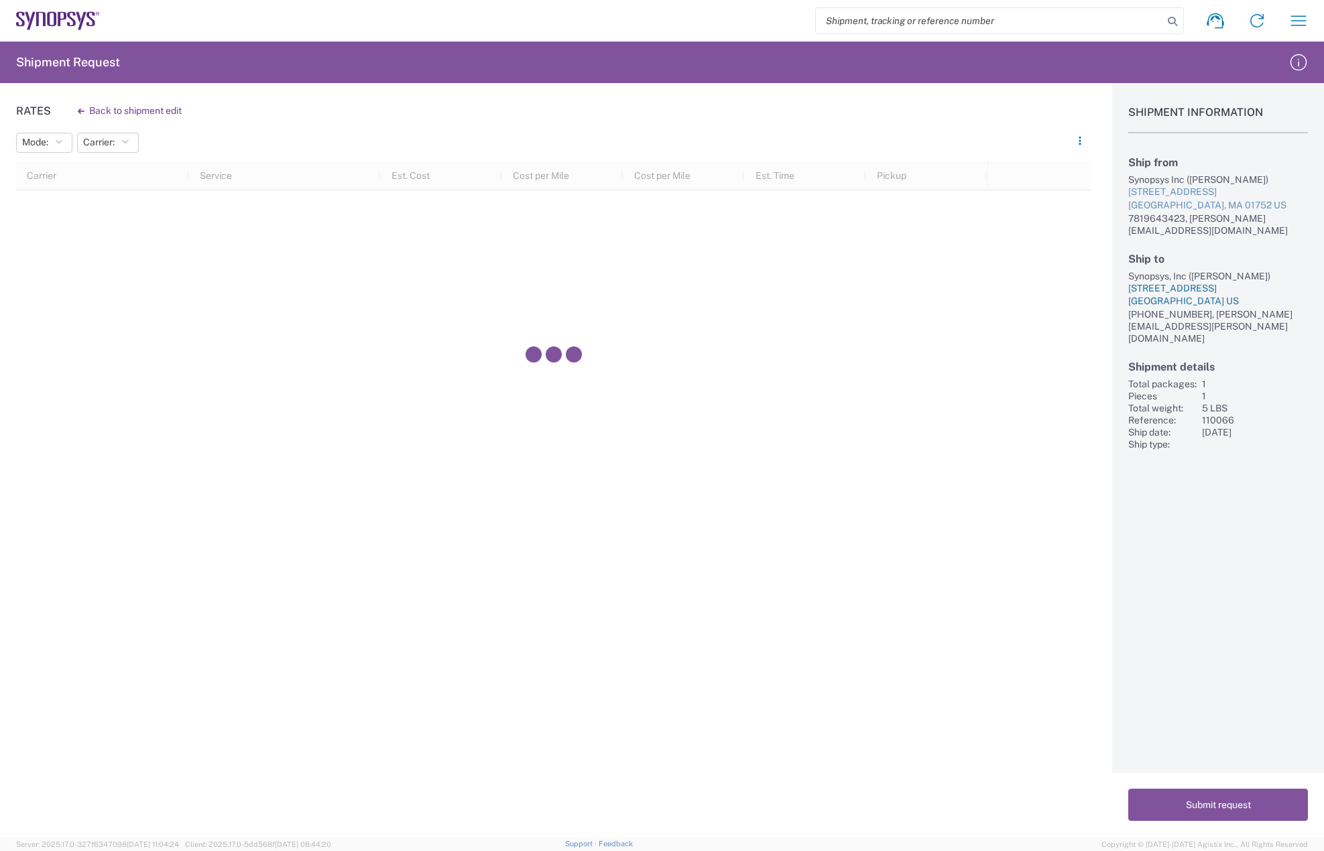
drag, startPoint x: 1131, startPoint y: 260, endPoint x: 1248, endPoint y: 288, distance: 120.5
click at [1248, 288] on div "Ship to Synopsys, Inc ([PERSON_NAME]) [STREET_ADDRESS] [PHONE_NUMBER], [PERSON_…" at bounding box center [1218, 299] width 180 height 92
copy div "Synopsys, Inc ([PERSON_NAME]) [STREET_ADDRESS]"
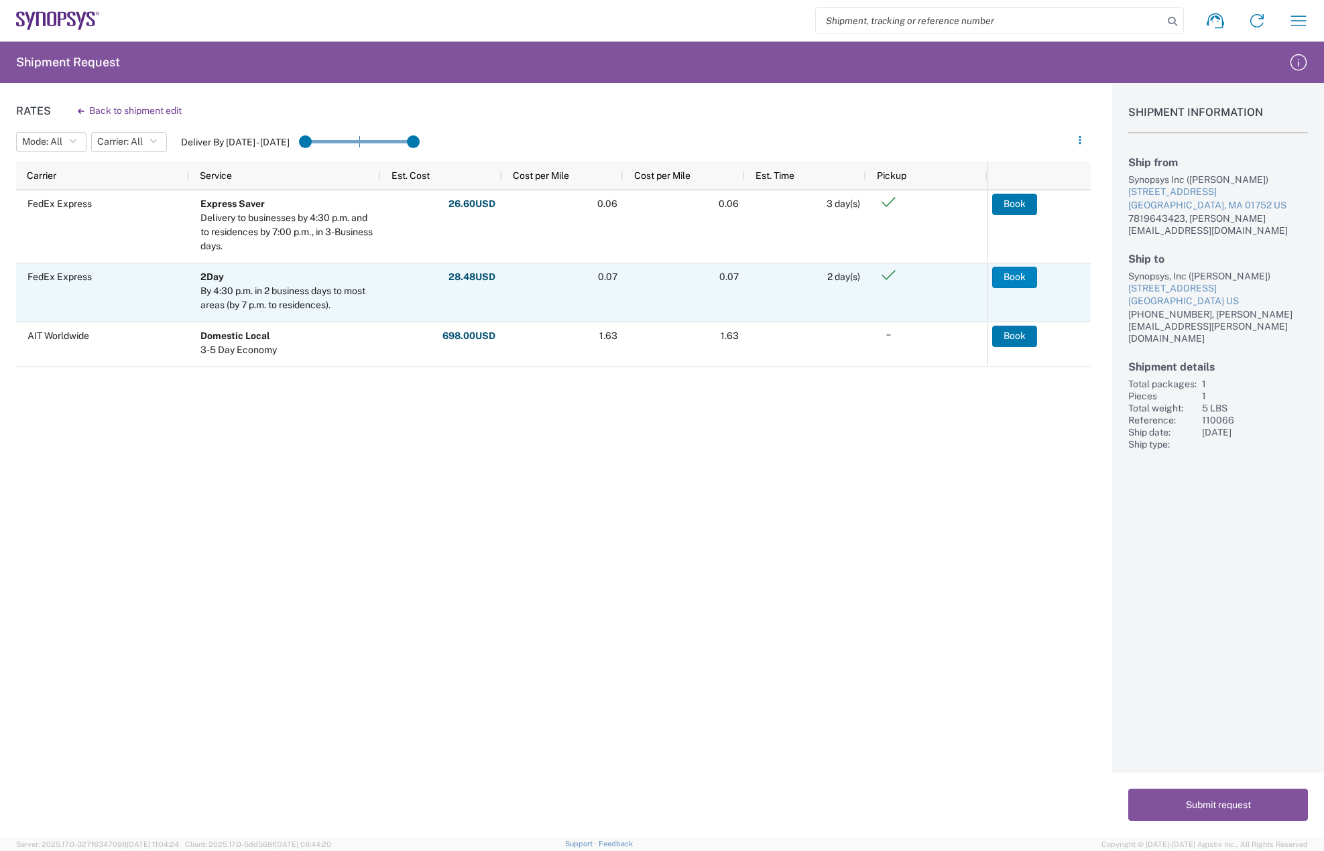
click at [1021, 273] on button "Book" at bounding box center [1014, 277] width 45 height 21
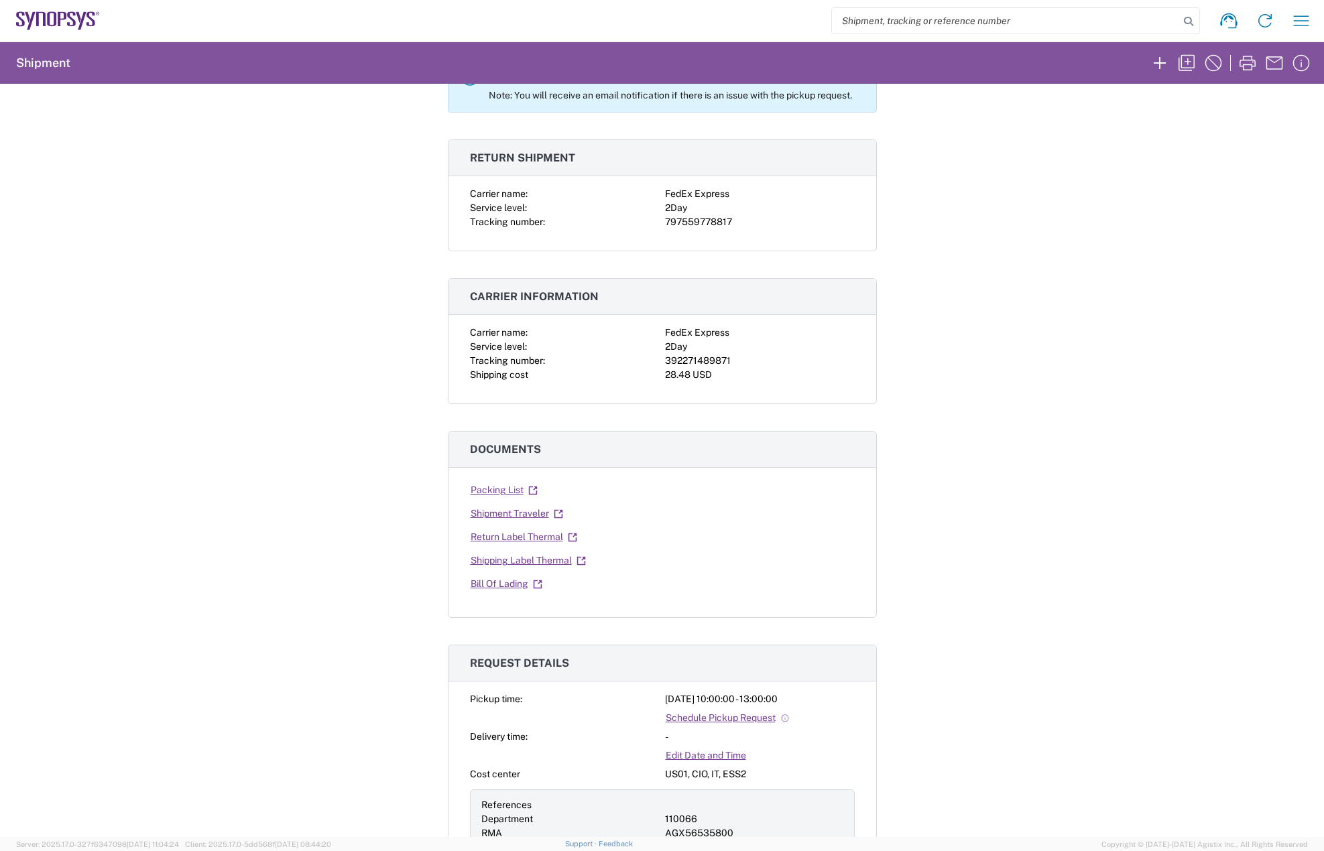
scroll to position [134, 0]
click at [514, 556] on link "Shipping Label Thermal" at bounding box center [528, 559] width 117 height 23
click at [511, 544] on link "Return Label Thermal" at bounding box center [524, 535] width 108 height 23
